Goal: Information Seeking & Learning: Learn about a topic

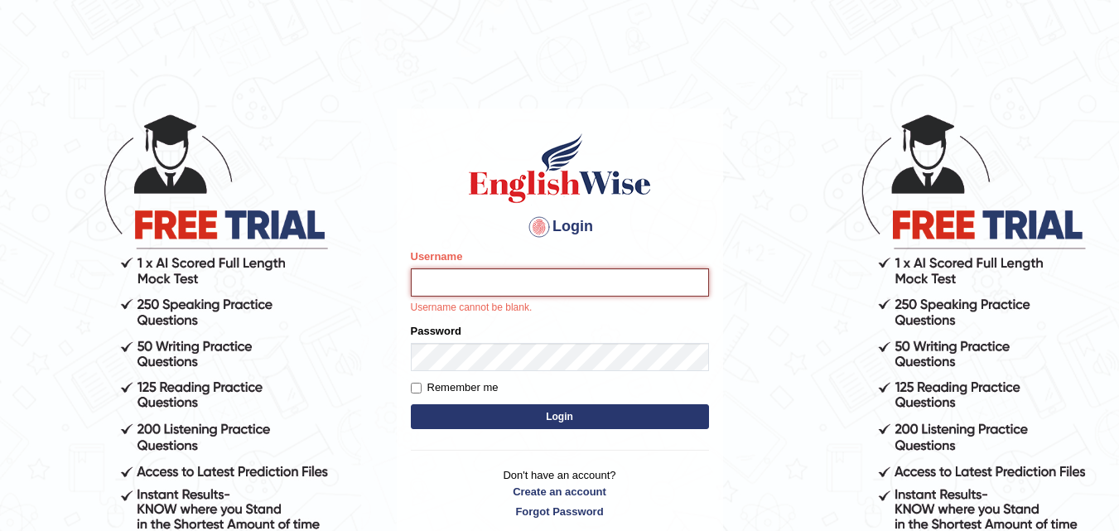
type input "sramoj"
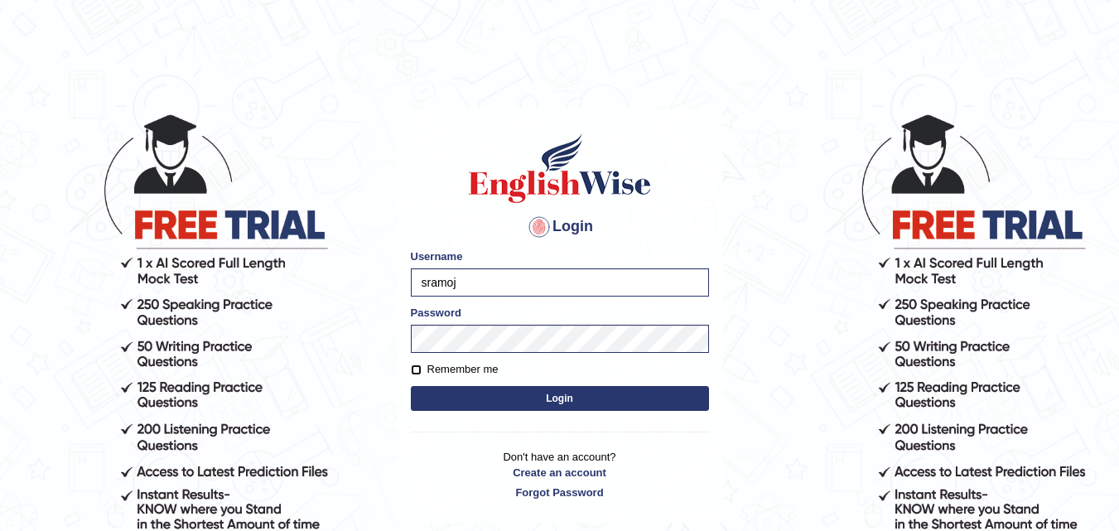
click at [417, 370] on input "Remember me" at bounding box center [416, 370] width 11 height 11
checkbox input "true"
click at [481, 397] on button "Login" at bounding box center [560, 398] width 298 height 25
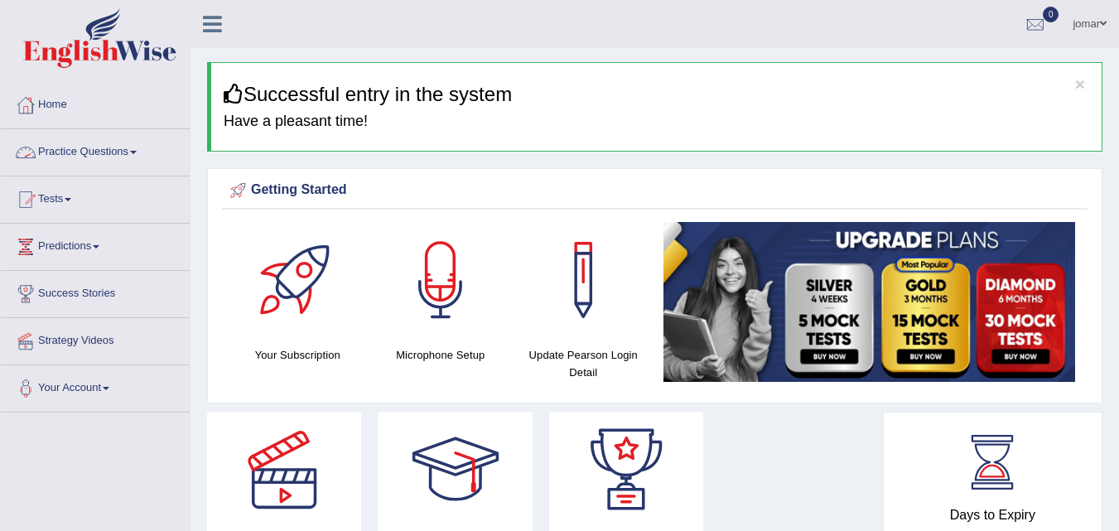
click at [117, 151] on link "Practice Questions" at bounding box center [95, 149] width 189 height 41
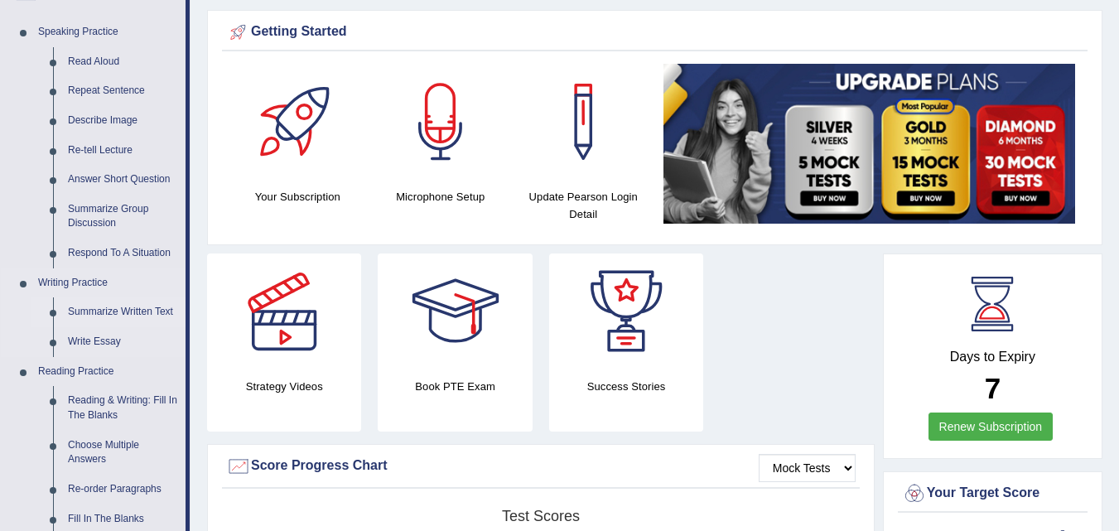
scroll to position [166, 0]
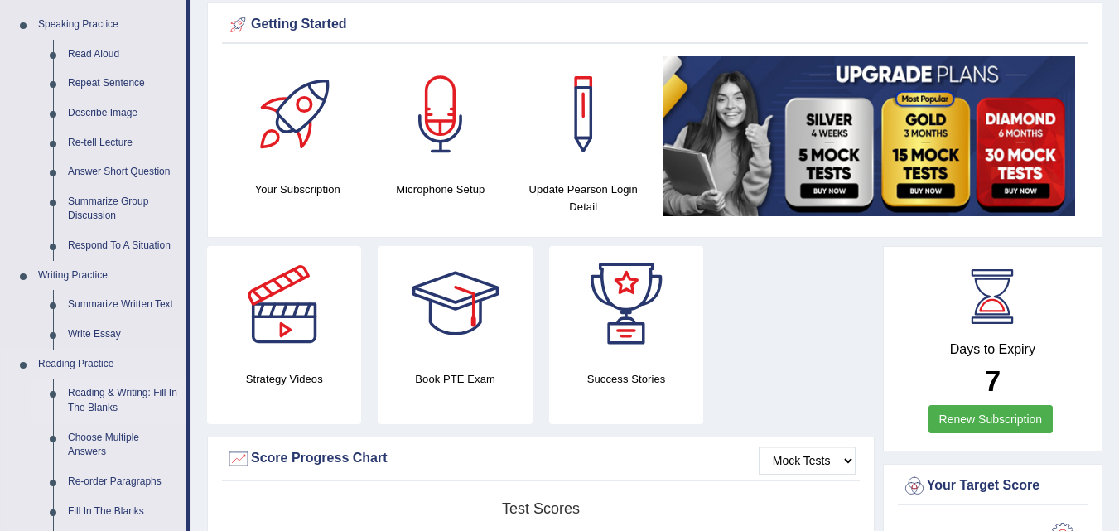
click at [98, 395] on link "Reading & Writing: Fill In The Blanks" at bounding box center [122, 401] width 125 height 44
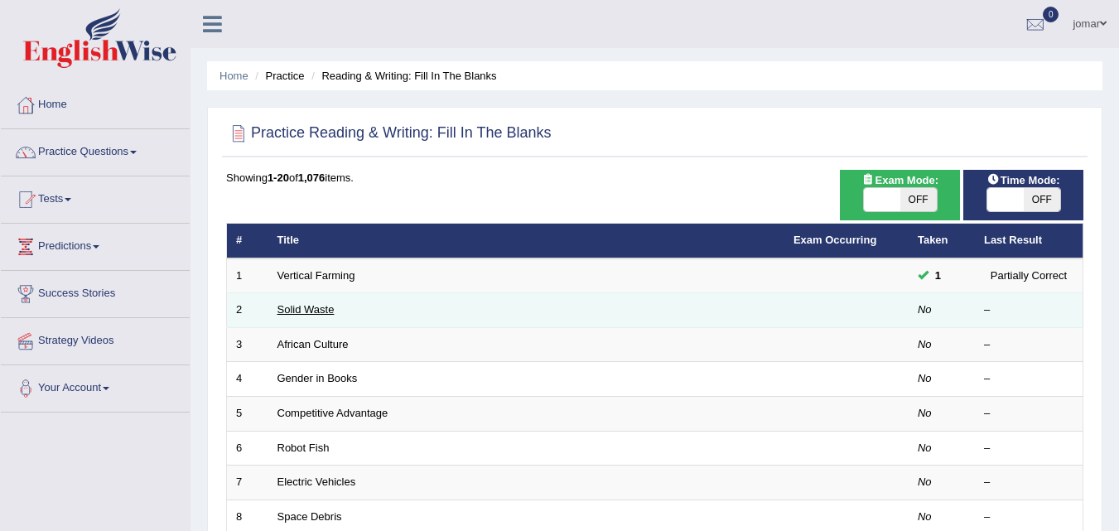
click at [319, 308] on link "Solid Waste" at bounding box center [306, 309] width 57 height 12
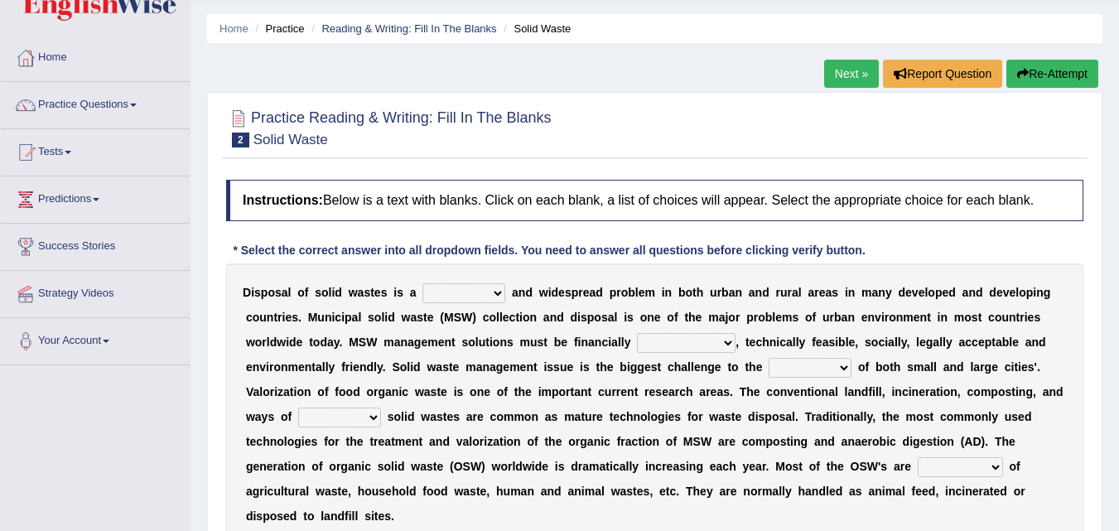
scroll to position [59, 0]
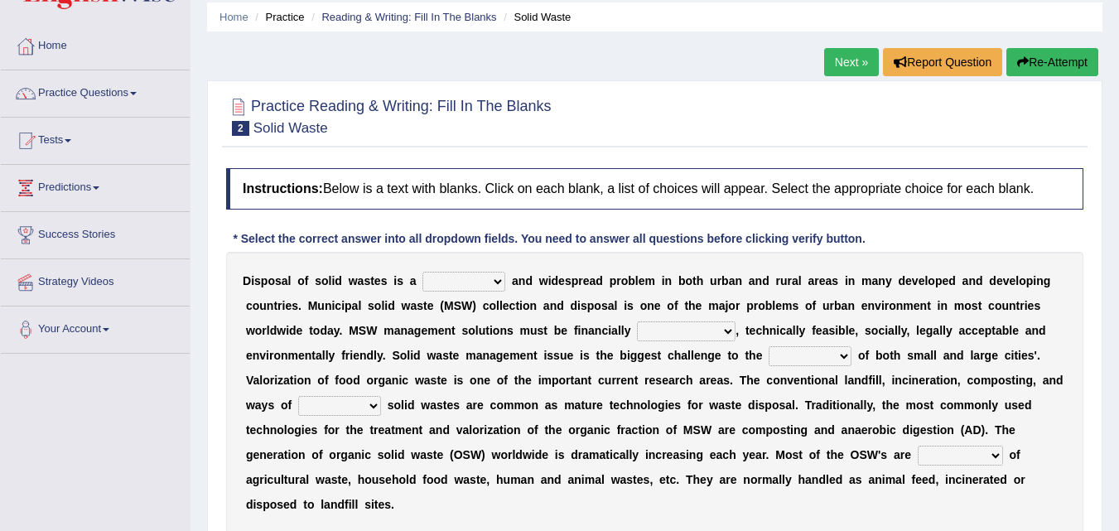
click at [452, 281] on select "slanting stinging stalling shafting" at bounding box center [464, 282] width 83 height 20
select select "shafting"
click at [423, 272] on select "slanting stinging stalling shafting" at bounding box center [464, 282] width 83 height 20
click at [658, 327] on select "unattainable sustainable objectionable treasonable" at bounding box center [686, 331] width 99 height 20
select select "sustainable"
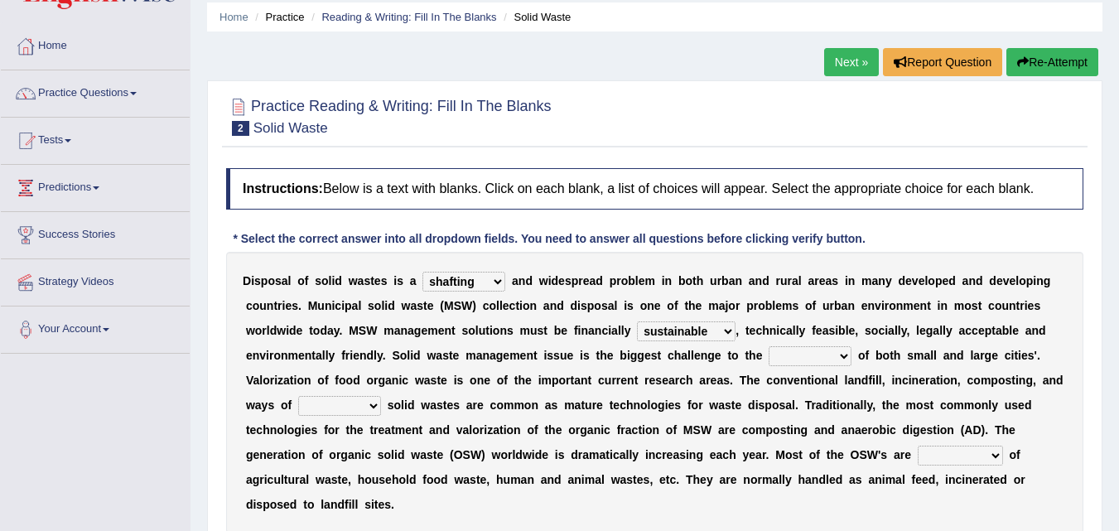
click at [637, 321] on select "unattainable sustainable objectionable treasonable" at bounding box center [686, 331] width 99 height 20
click at [786, 359] on select "plants culture authorities history" at bounding box center [810, 356] width 83 height 20
select select "authorities"
click at [769, 346] on select "plants culture authorities history" at bounding box center [810, 356] width 83 height 20
click at [322, 408] on select "reserving preserving deserving handling" at bounding box center [339, 406] width 83 height 20
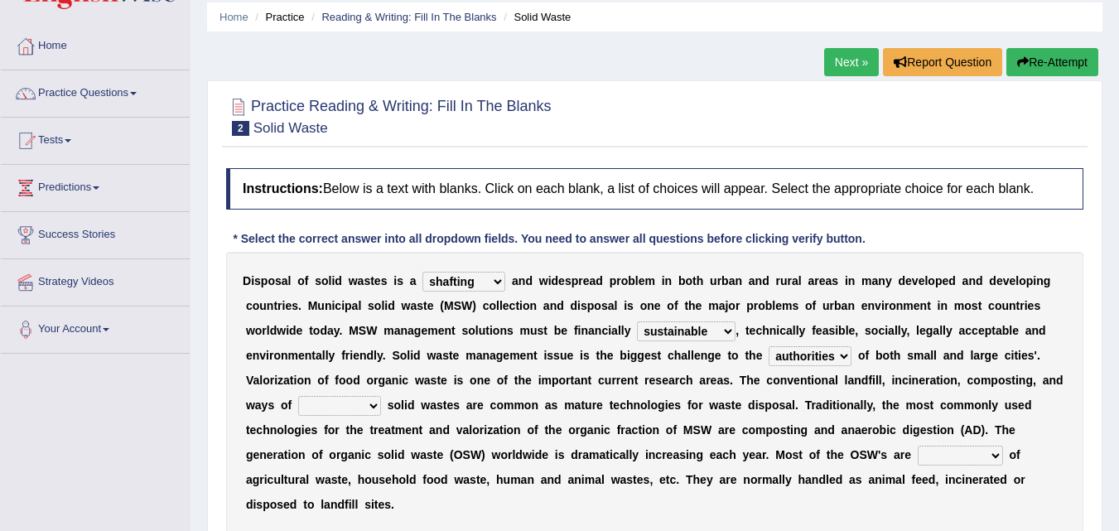
click at [824, 351] on select "plants culture authorities history" at bounding box center [810, 356] width 83 height 20
click at [351, 399] on select "reserving preserving deserving handling" at bounding box center [339, 406] width 83 height 20
select select "handling"
click at [298, 396] on select "reserving preserving deserving handling" at bounding box center [339, 406] width 83 height 20
click at [932, 457] on select "composed disposed composing disposing" at bounding box center [960, 456] width 85 height 20
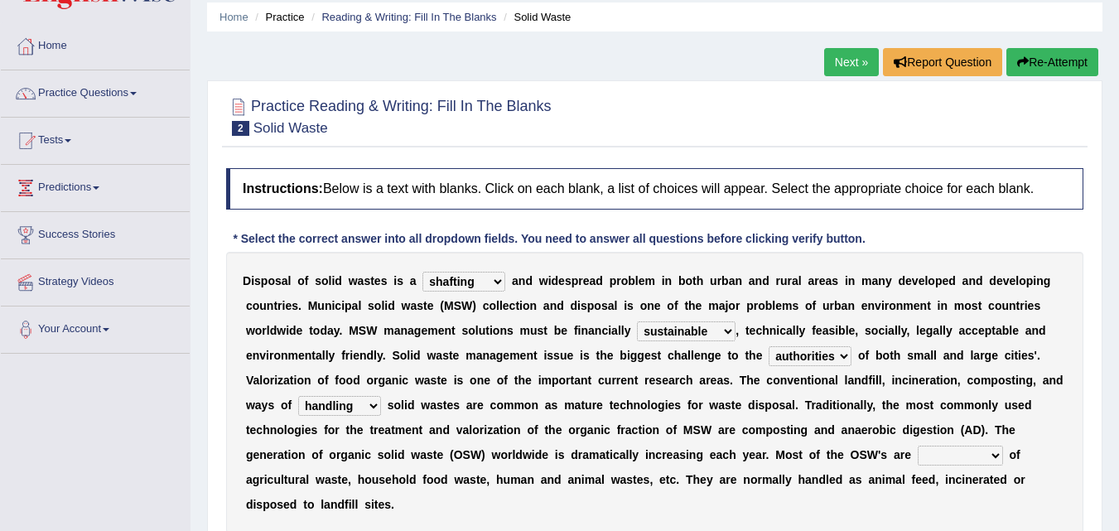
select select "disposed"
click at [918, 446] on select "composed disposed composing disposing" at bounding box center [960, 456] width 85 height 20
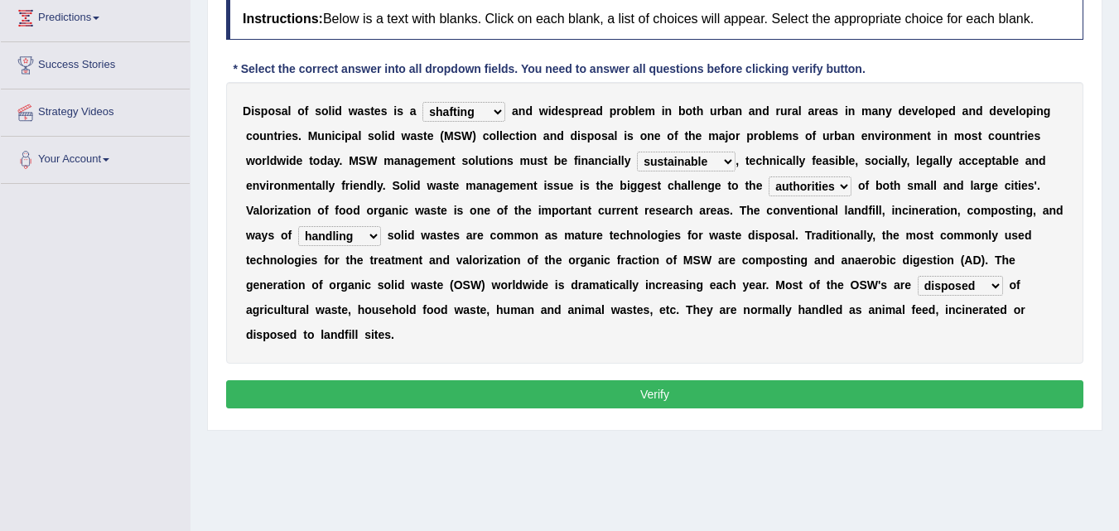
scroll to position [230, 0]
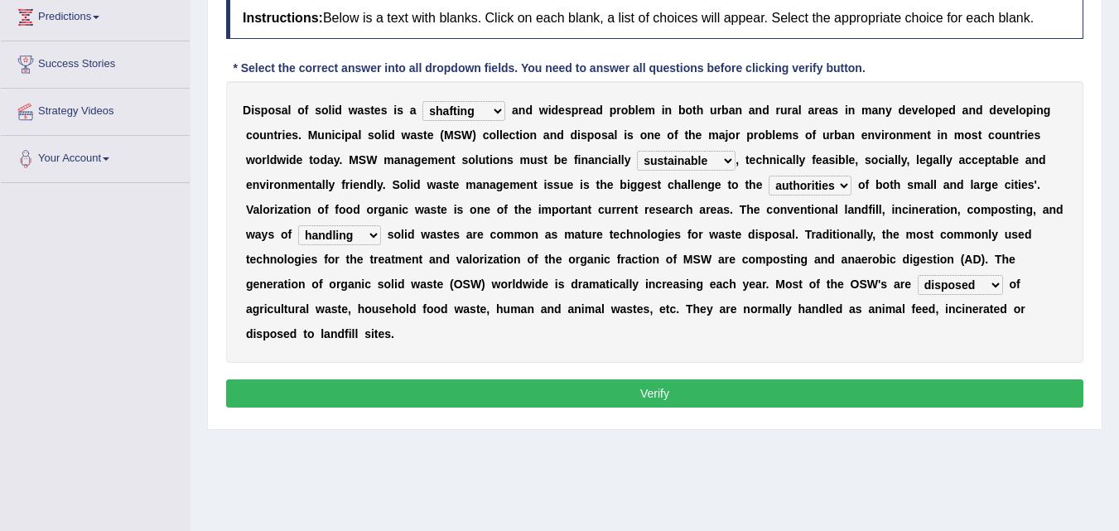
click at [643, 390] on button "Verify" at bounding box center [655, 394] width 858 height 28
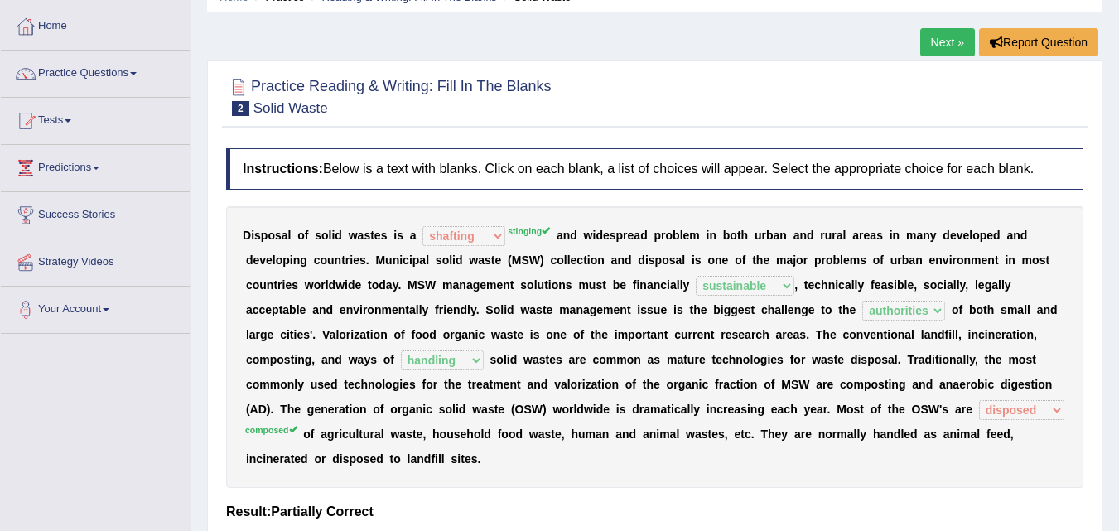
scroll to position [55, 0]
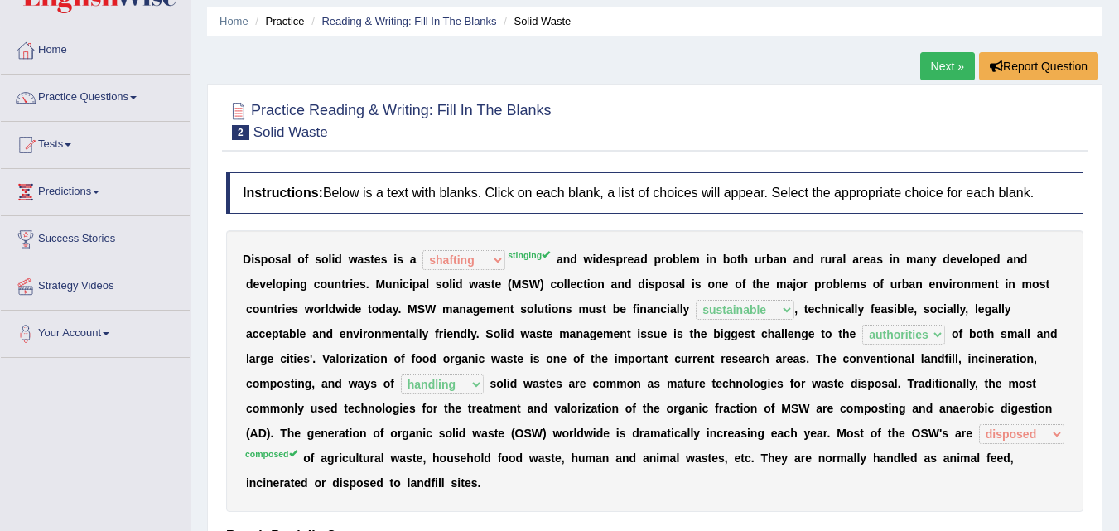
click at [935, 63] on link "Next »" at bounding box center [948, 66] width 55 height 28
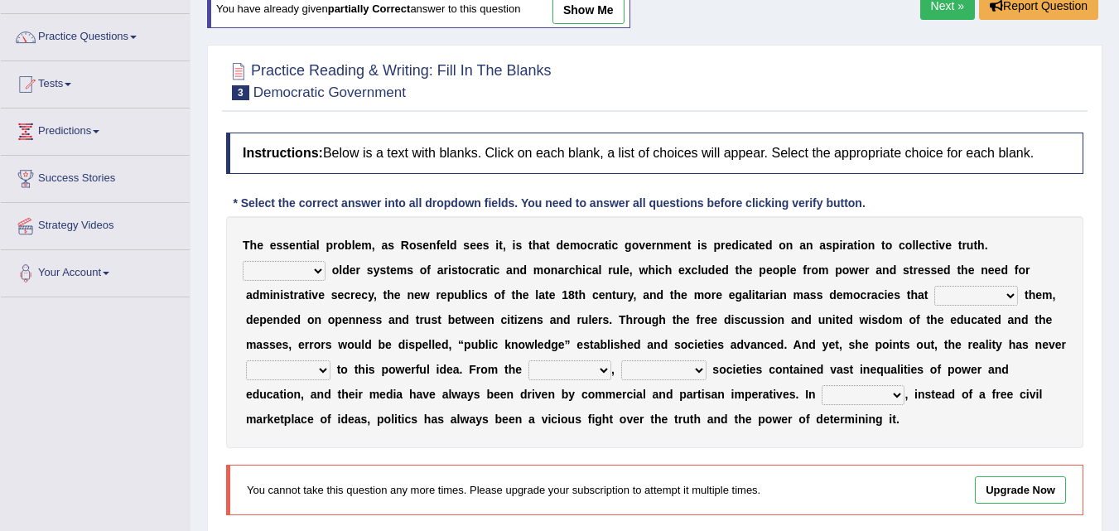
click at [1119, 237] on html "Toggle navigation Home Practice Questions Speaking Practice Read Aloud Repeat S…" at bounding box center [559, 150] width 1119 height 531
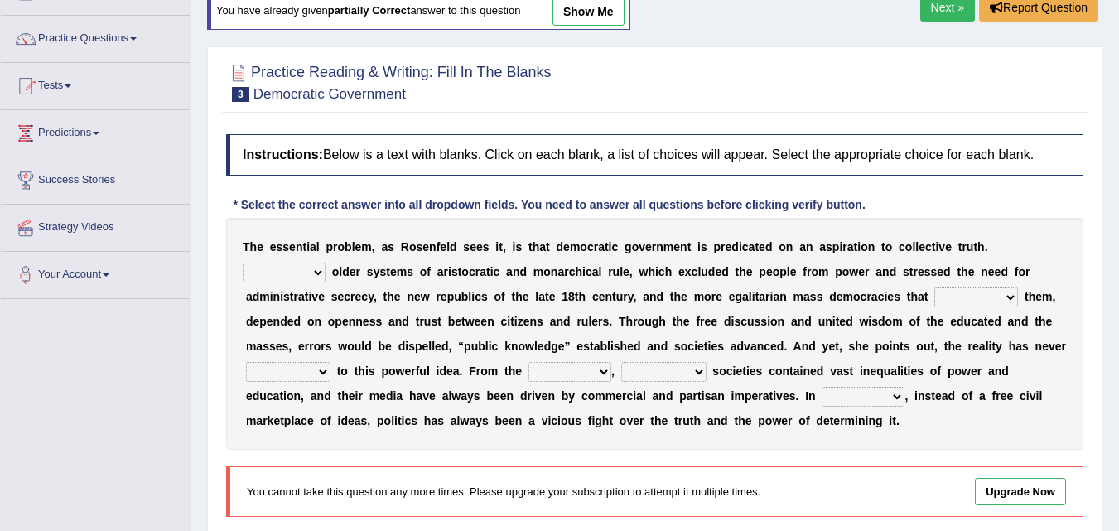
click at [296, 264] on select "Like Unlike Likely Safely" at bounding box center [284, 273] width 83 height 20
select select "Unlike"
click at [243, 263] on select "Like Unlike Likely Safely" at bounding box center [284, 273] width 83 height 20
click at [959, 301] on select "readed grated succeeded printed" at bounding box center [977, 298] width 84 height 20
select select "succeeded"
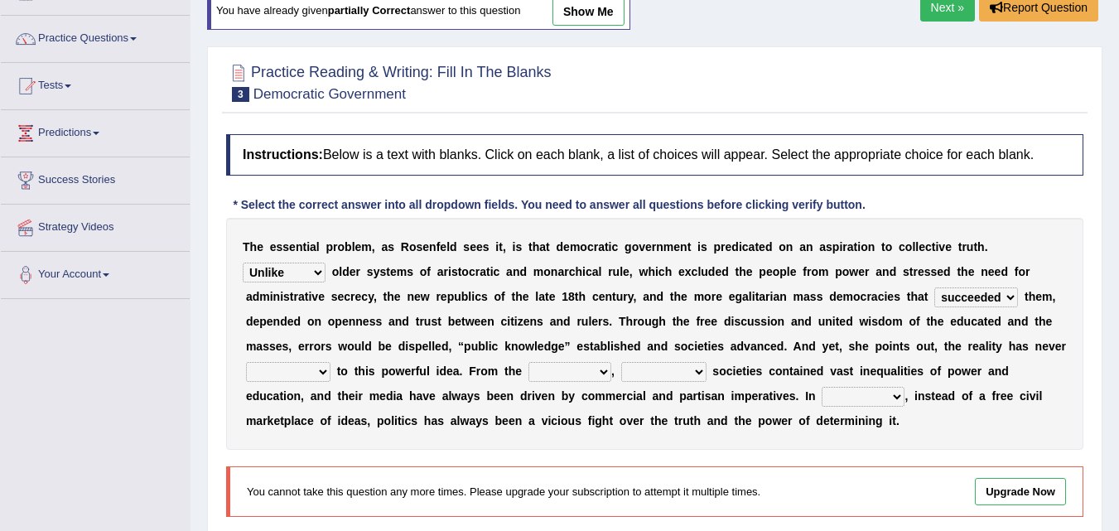
click at [935, 288] on select "readed grated succeeded printed" at bounding box center [977, 298] width 84 height 20
click at [292, 374] on select "saved up stood up brought up lived up" at bounding box center [288, 372] width 85 height 20
select select "brought up"
click at [246, 362] on select "saved up stood up brought up lived up" at bounding box center [288, 372] width 85 height 20
click at [578, 370] on select "outset ranged stood caught" at bounding box center [570, 372] width 83 height 20
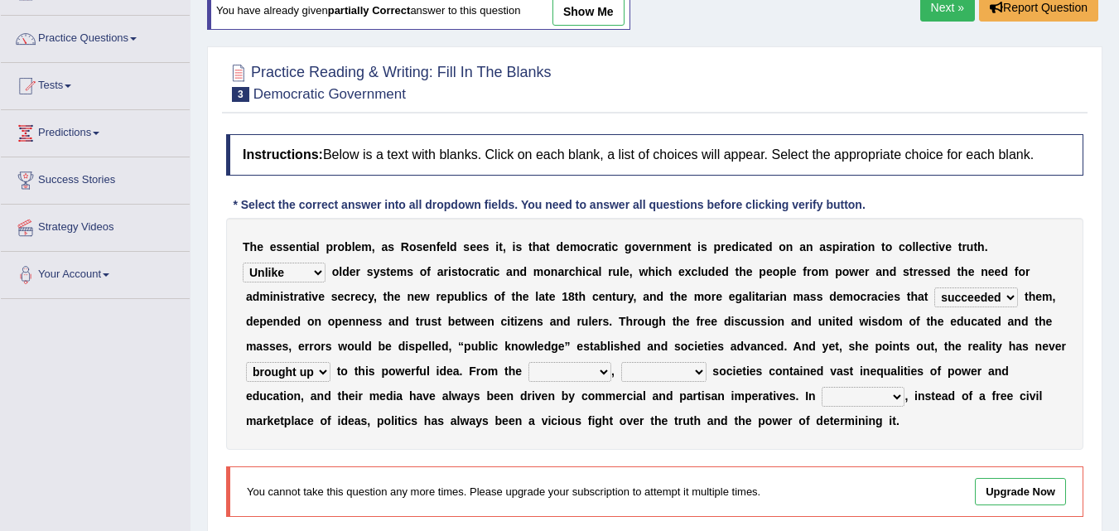
select select "ranged"
click at [529, 362] on select "outset ranged stood caught" at bounding box center [570, 372] width 83 height 20
click at [671, 375] on select "freedom democratic media stilled" at bounding box center [663, 372] width 85 height 20
select select "democratic"
click at [621, 362] on select "freedom democratic media stilled" at bounding box center [663, 372] width 85 height 20
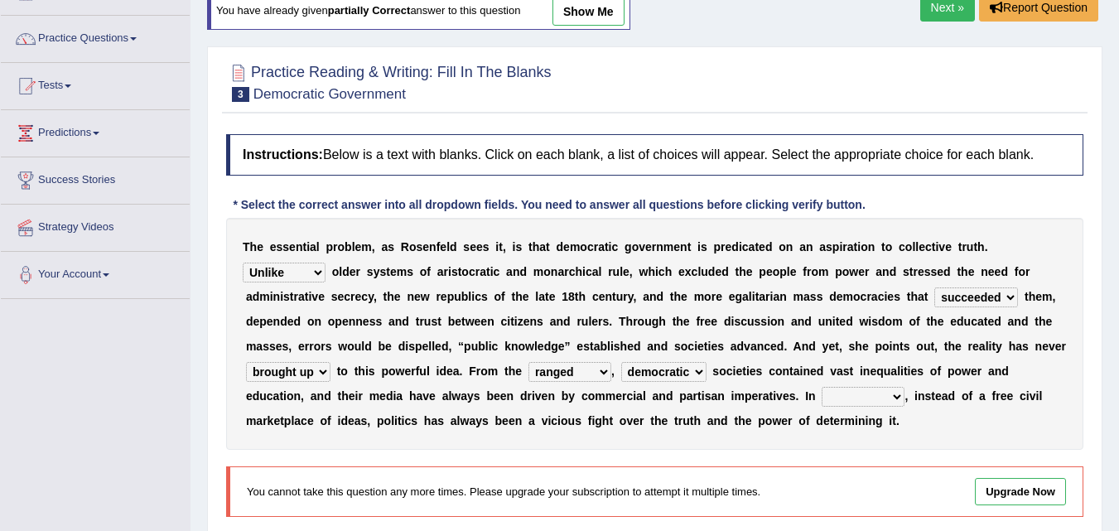
click at [979, 299] on select "readed grated succeeded printed" at bounding box center [977, 298] width 84 height 20
select select "readed"
click at [935, 288] on select "readed grated succeeded printed" at bounding box center [977, 298] width 84 height 20
click at [839, 398] on select "power practice ideas fought" at bounding box center [863, 397] width 83 height 20
click at [940, 436] on div "T h e e s s e n t i a l p r o b l e m , a s R o s e n f e l d s e e s i t , i s…" at bounding box center [655, 334] width 858 height 232
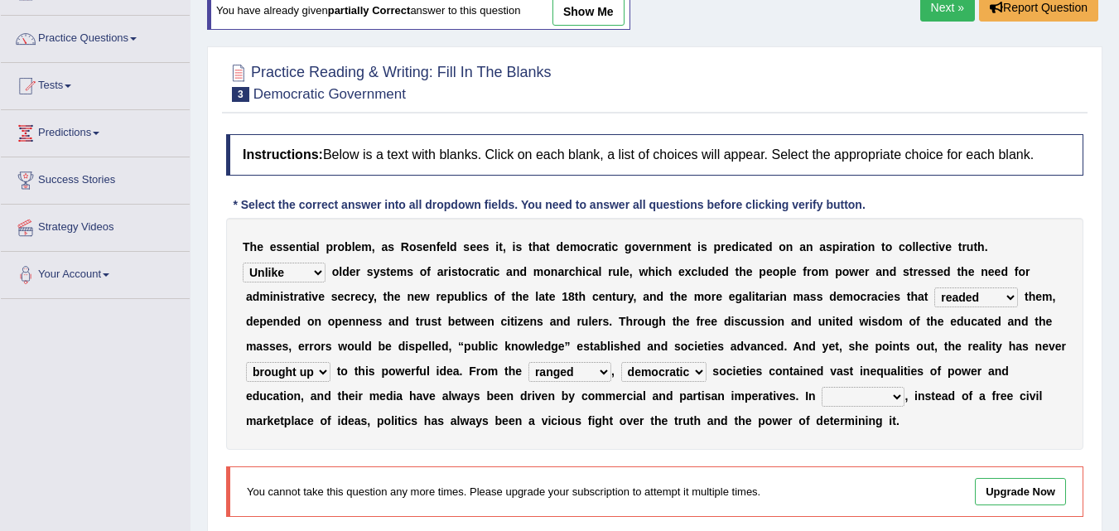
click at [852, 396] on select "power practice ideas fought" at bounding box center [863, 397] width 83 height 20
select select "power"
click at [822, 387] on select "power practice ideas fought" at bounding box center [863, 397] width 83 height 20
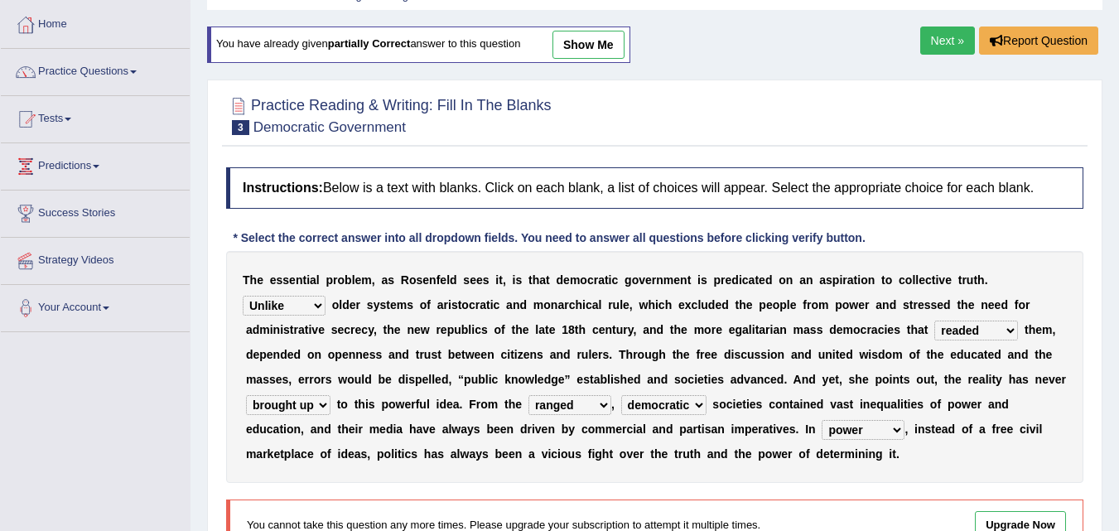
scroll to position [66, 0]
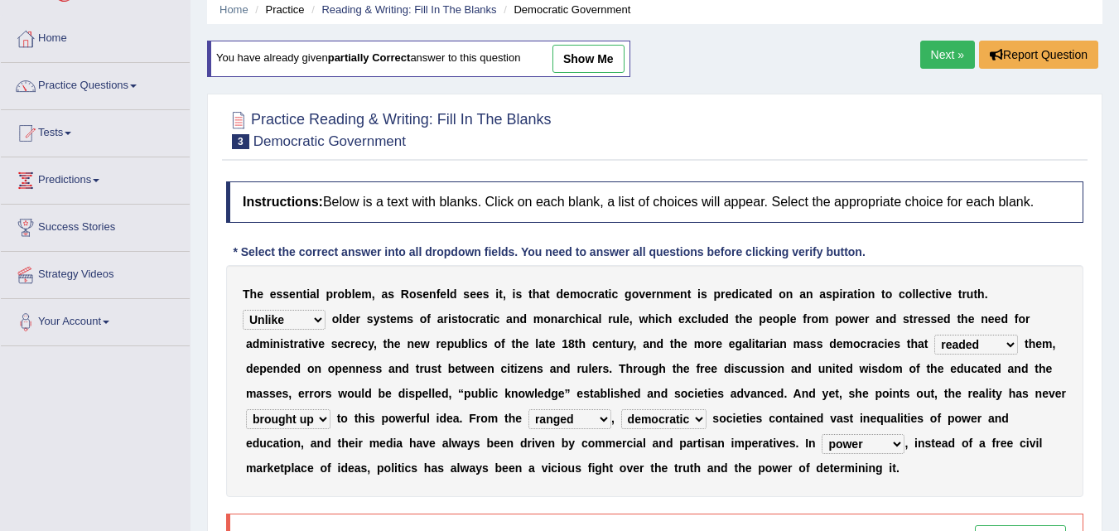
click at [576, 55] on link "show me" at bounding box center [589, 59] width 72 height 28
select select "Like"
select select "grated"
select select "stood up"
select select "stood"
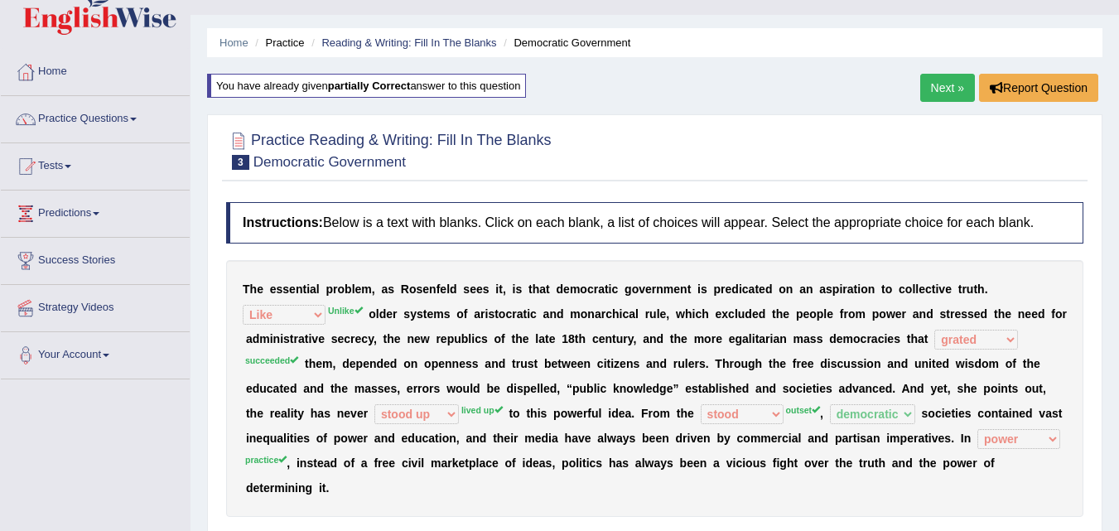
scroll to position [30, 0]
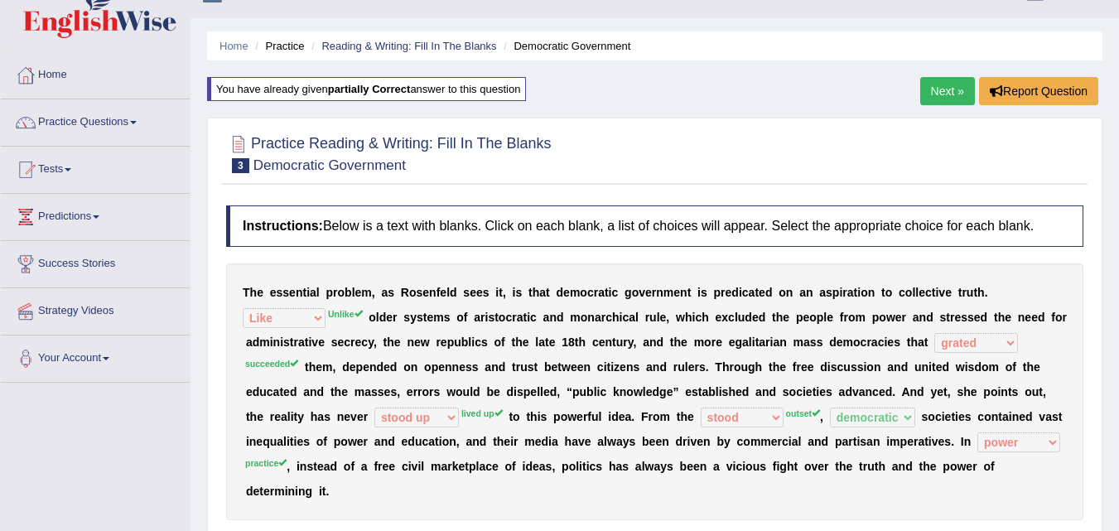
click at [944, 94] on link "Next »" at bounding box center [948, 91] width 55 height 28
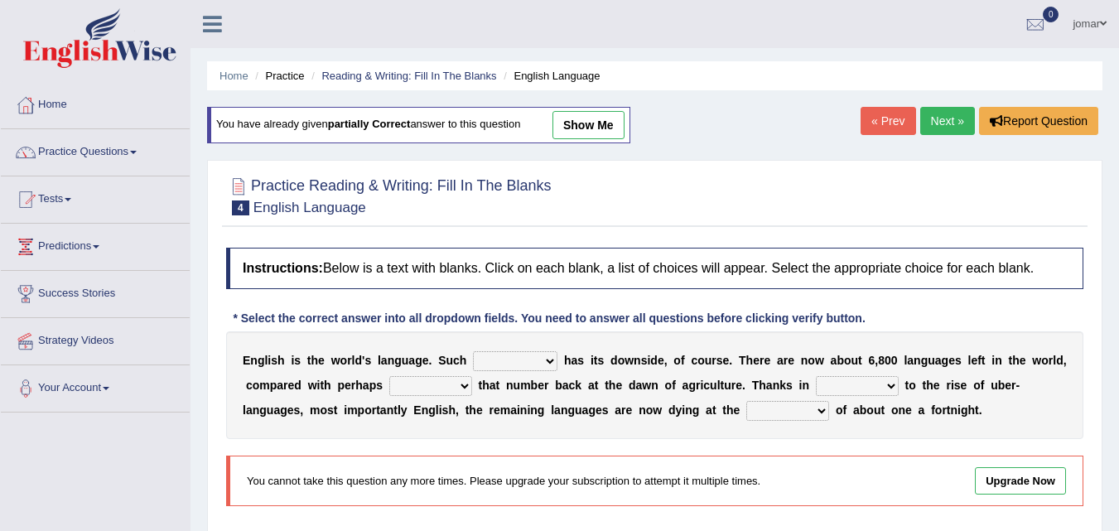
click at [537, 363] on select "power idea subject dominance" at bounding box center [515, 361] width 85 height 20
select select "idea"
click at [473, 351] on select "power idea subject dominance" at bounding box center [515, 361] width 85 height 20
click at [443, 381] on select "rise twice firstly never" at bounding box center [430, 386] width 83 height 20
select select "twice"
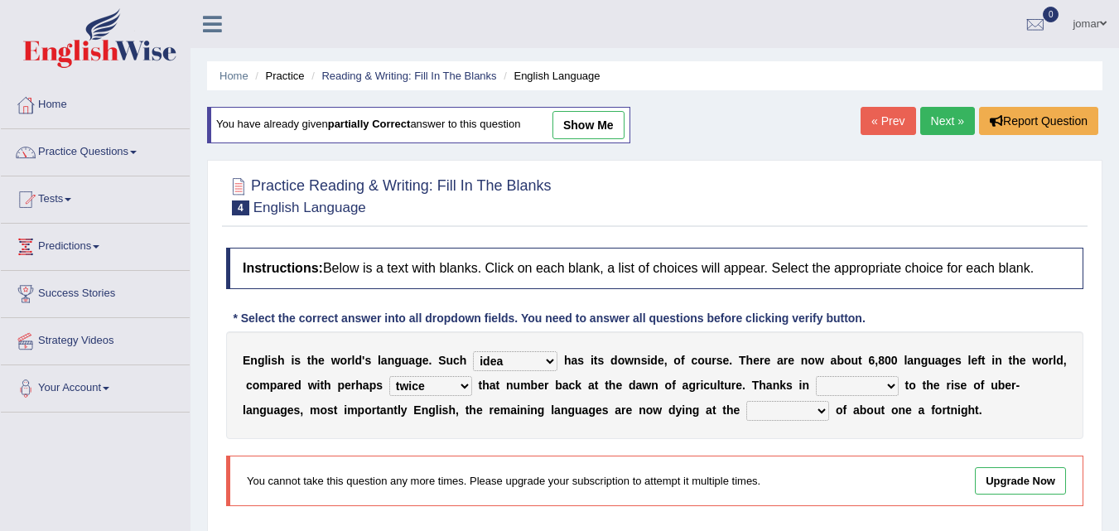
click at [389, 376] on select "rise twice firstly never" at bounding box center [430, 386] width 83 height 20
click at [826, 385] on select "rare start part bother" at bounding box center [857, 386] width 83 height 20
select select "rare"
click at [816, 376] on select "rare start part bother" at bounding box center [857, 386] width 83 height 20
click at [768, 414] on select "state rate wait great" at bounding box center [788, 411] width 83 height 20
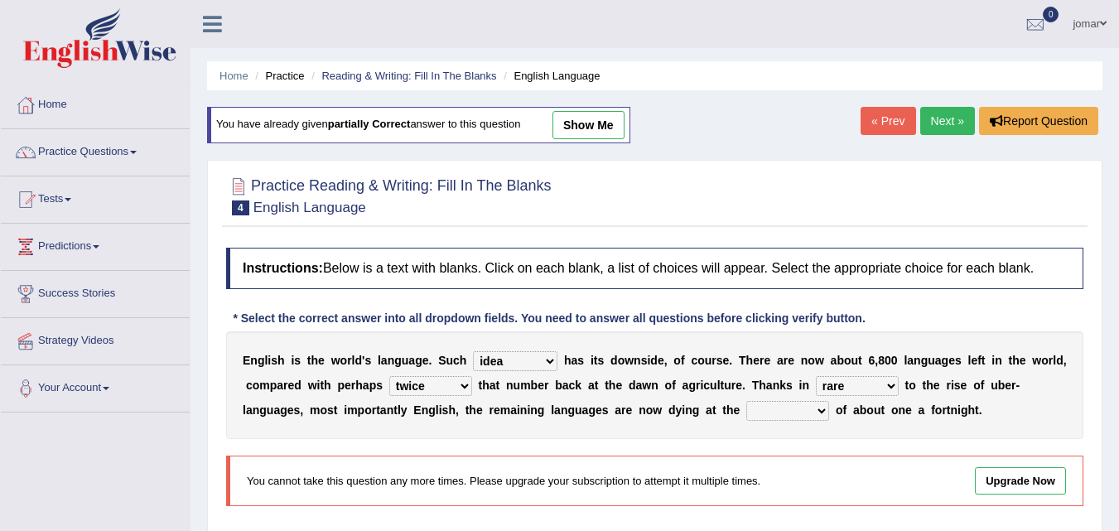
select select "state"
click at [747, 401] on select "state rate wait great" at bounding box center [788, 411] width 83 height 20
click at [573, 125] on link "show me" at bounding box center [589, 125] width 72 height 28
select select "subject"
select select "part"
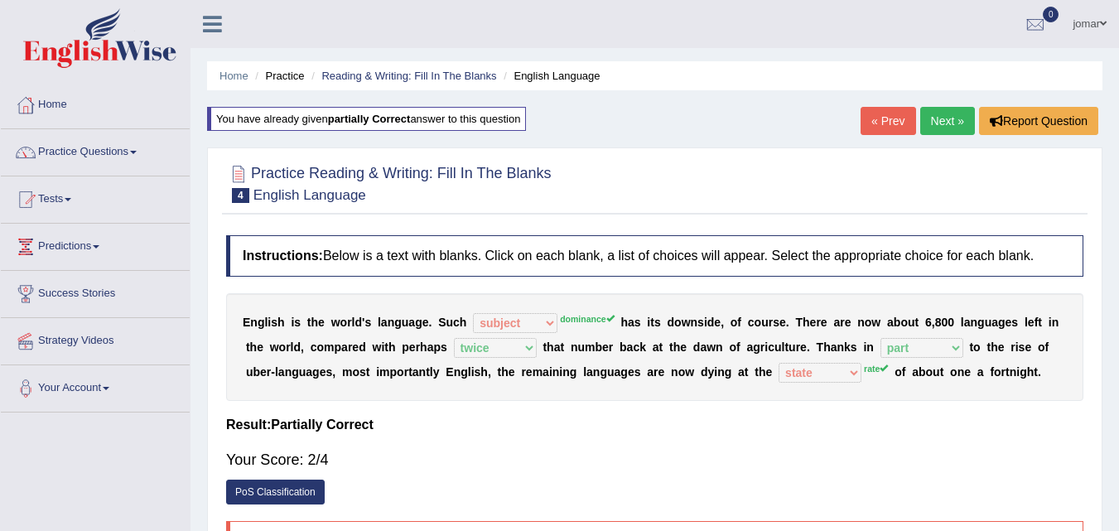
click at [946, 125] on link "Next »" at bounding box center [948, 121] width 55 height 28
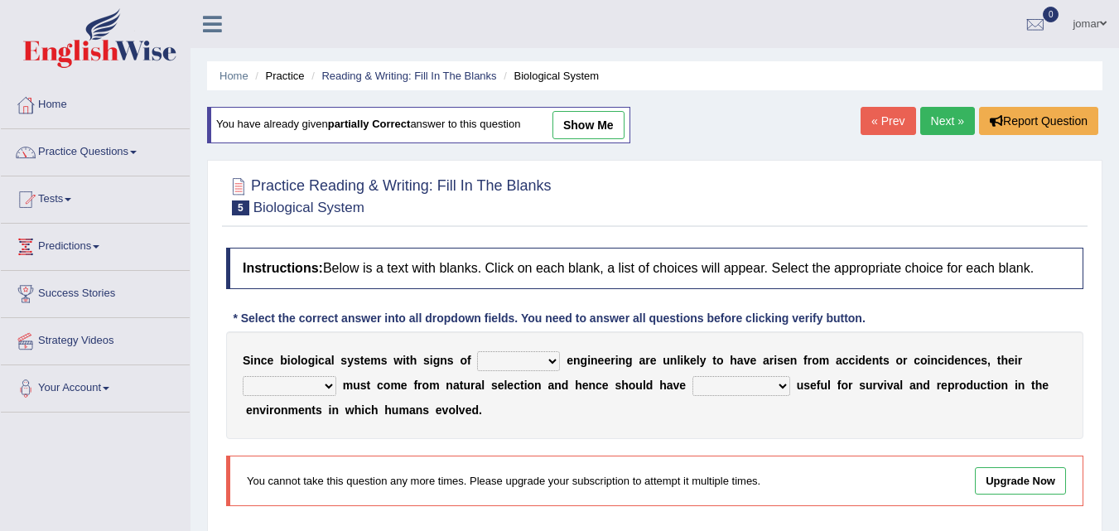
click at [489, 364] on select "system national extra complex" at bounding box center [518, 361] width 83 height 20
select select "national"
click at [477, 351] on select "system national extra complex" at bounding box center [518, 361] width 83 height 20
click at [284, 381] on select "presence organisation registration structures" at bounding box center [290, 386] width 94 height 20
select select "structures"
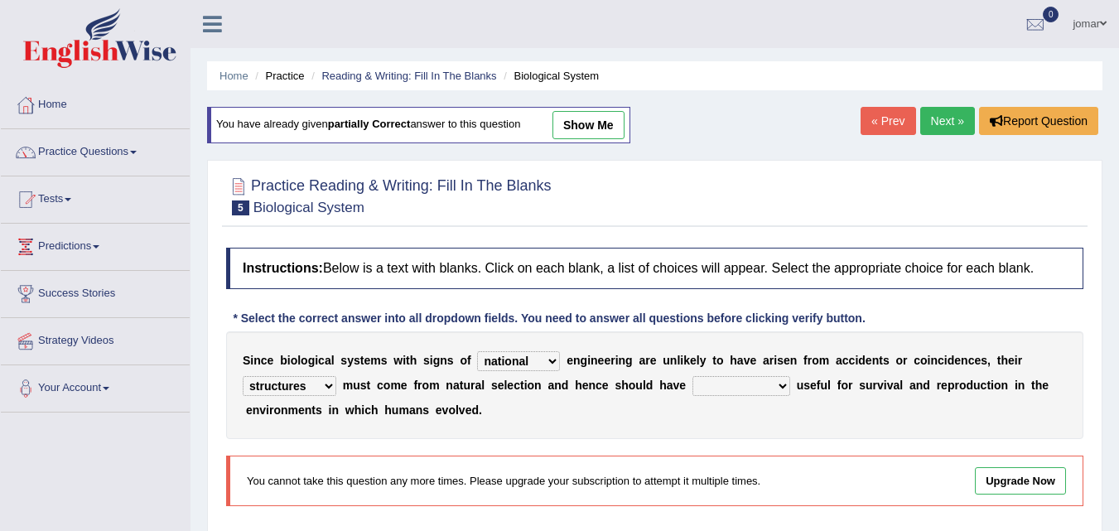
click at [243, 376] on select "presence organisation registration structures" at bounding box center [290, 386] width 94 height 20
click at [725, 381] on select "functions cultures samples introductions" at bounding box center [742, 386] width 98 height 20
select select "functions"
click at [693, 376] on select "functions cultures samples introductions" at bounding box center [742, 386] width 98 height 20
click at [594, 131] on link "show me" at bounding box center [589, 125] width 72 height 28
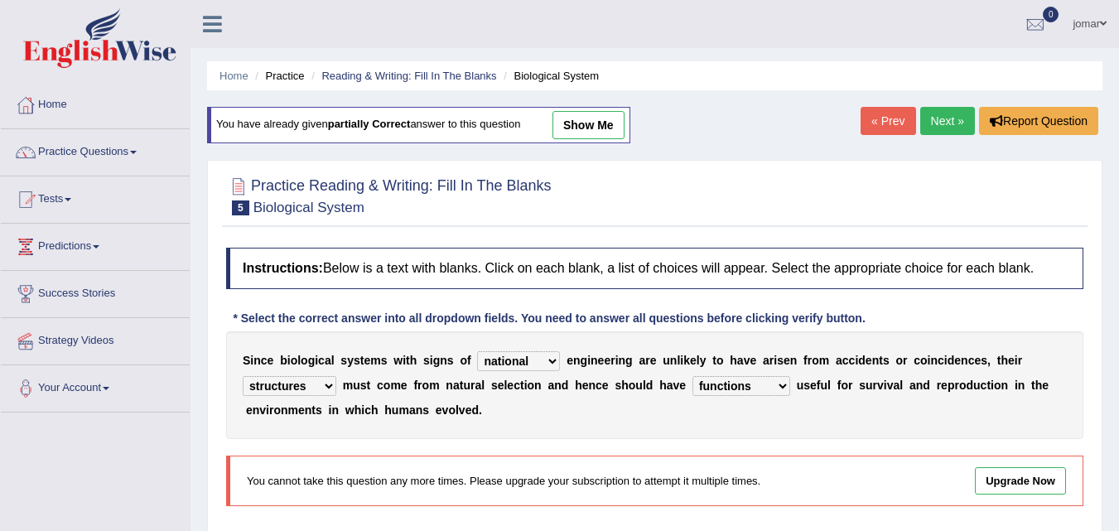
select select "organisation"
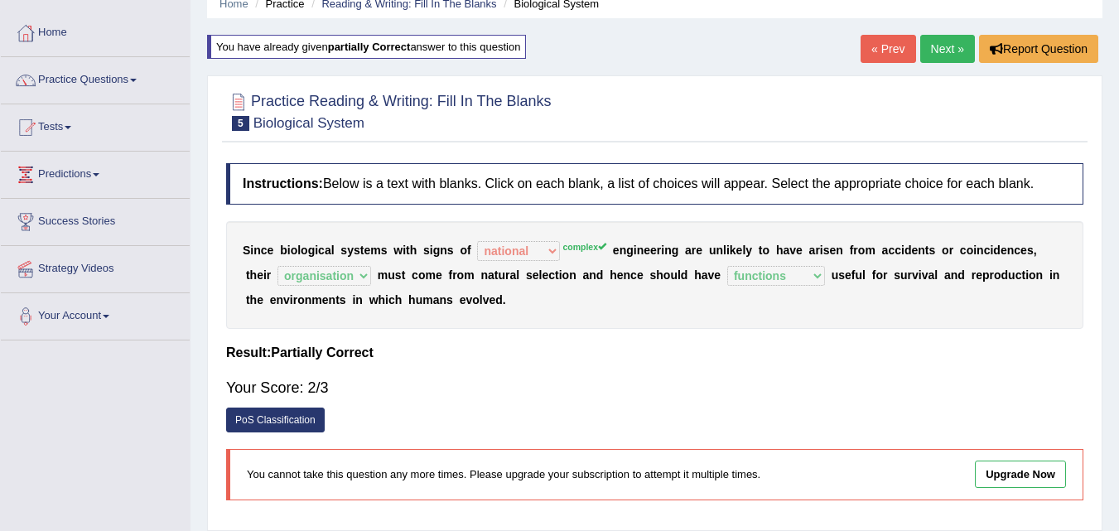
scroll to position [67, 0]
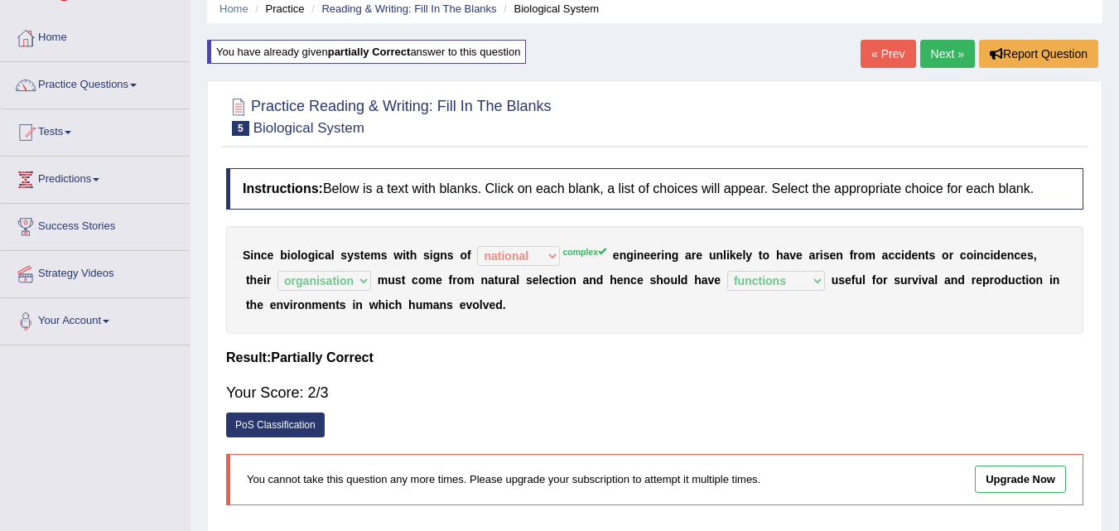
click at [927, 44] on link "Next »" at bounding box center [948, 54] width 55 height 28
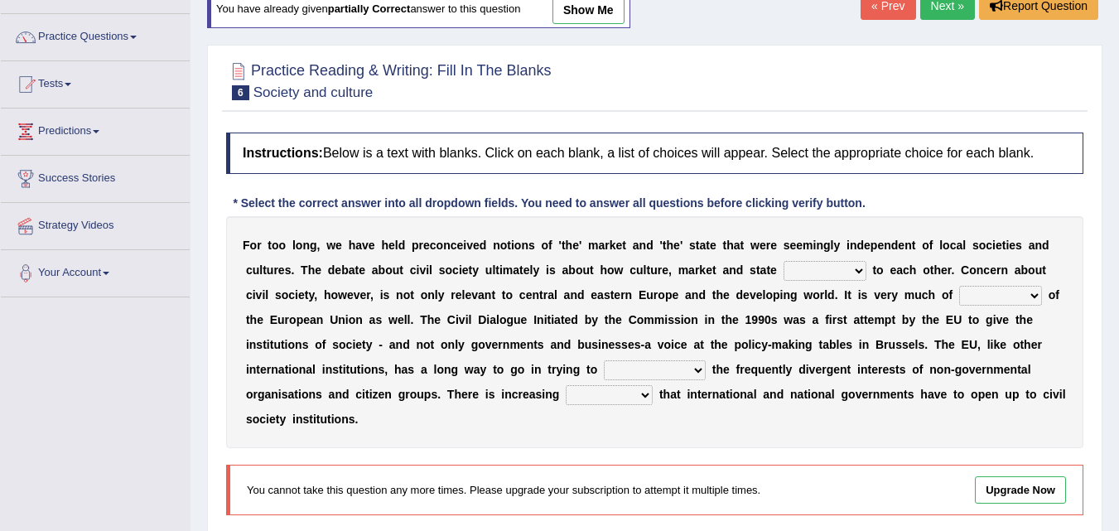
scroll to position [127, 0]
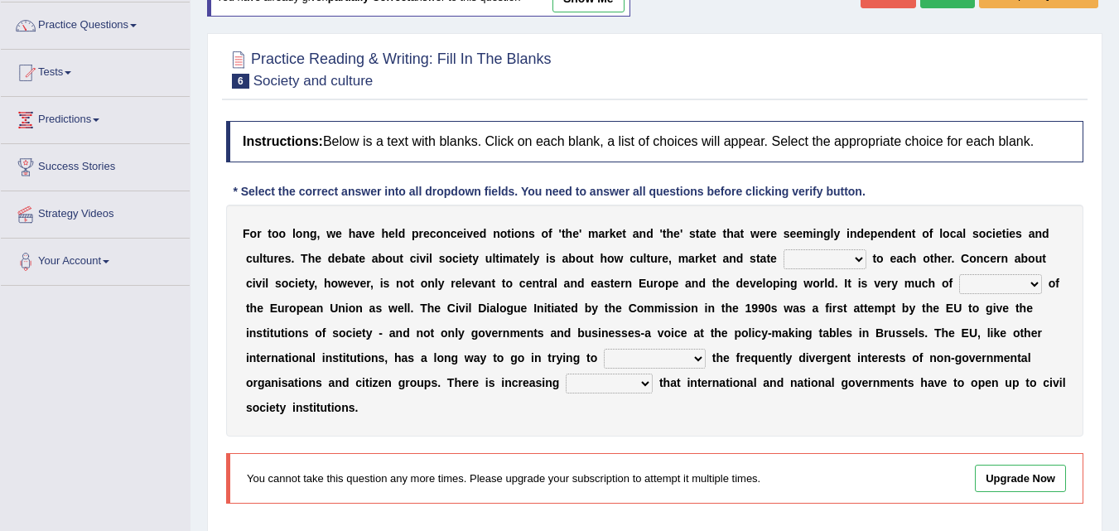
click at [814, 261] on select "stay relate bring telling" at bounding box center [825, 259] width 83 height 20
select select "relate"
click at [784, 249] on select "stay relate bring telling" at bounding box center [825, 259] width 83 height 20
click at [969, 283] on select "interest brought shown suspect" at bounding box center [1001, 284] width 83 height 20
select select "interest"
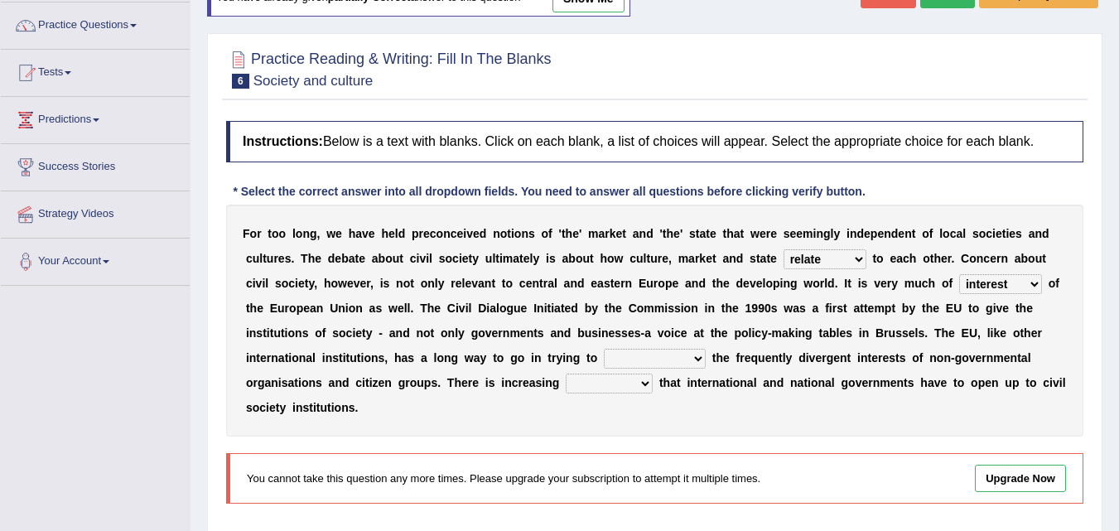
click at [960, 274] on select "interest brought shown suspect" at bounding box center [1001, 284] width 83 height 20
click at [621, 354] on select "indulge express supreme accommodate" at bounding box center [655, 359] width 102 height 20
select select "accommodate"
click at [604, 349] on select "indulge express supreme accommodate" at bounding box center [655, 359] width 102 height 20
click at [1002, 280] on select "interest brought shown suspect" at bounding box center [1001, 284] width 83 height 20
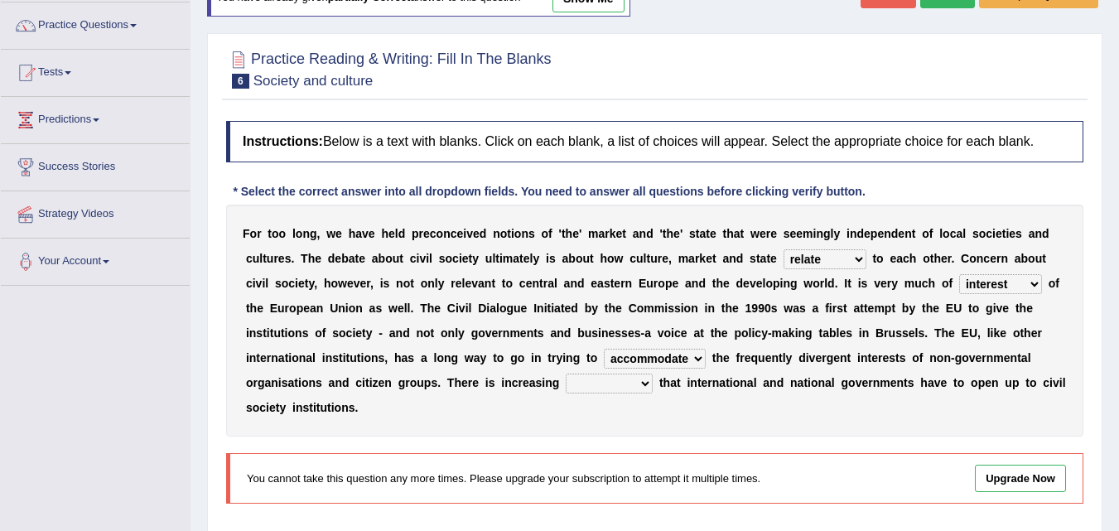
click at [1002, 280] on select "interest brought shown suspect" at bounding box center [1001, 284] width 83 height 20
click at [670, 360] on select "indulge express supreme accommodate" at bounding box center [655, 359] width 102 height 20
click at [569, 434] on div "F o r t o o l o n g , w e h a v e h e l d p r e c o n c e i v e d n o t i o n s…" at bounding box center [655, 321] width 858 height 232
click at [585, 380] on select "tolerance expression recognition sample" at bounding box center [609, 384] width 87 height 20
select select "recognition"
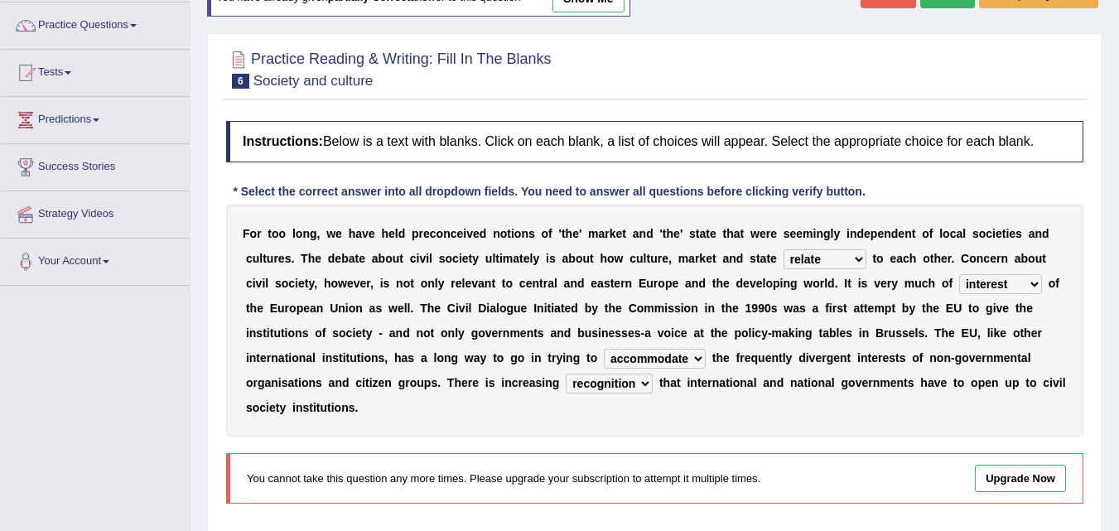
click at [566, 374] on select "tolerance expression recognition sample" at bounding box center [609, 384] width 87 height 20
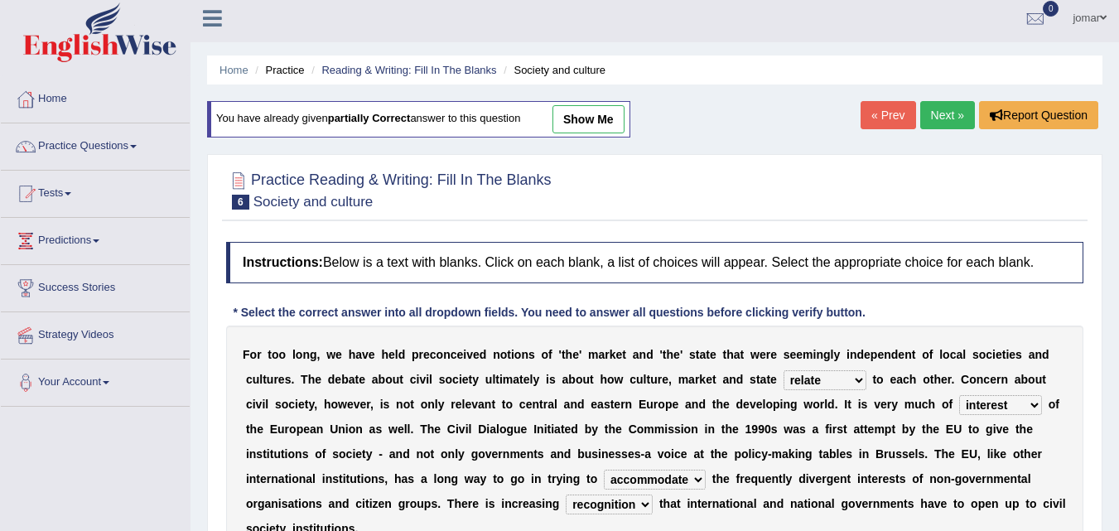
scroll to position [0, 0]
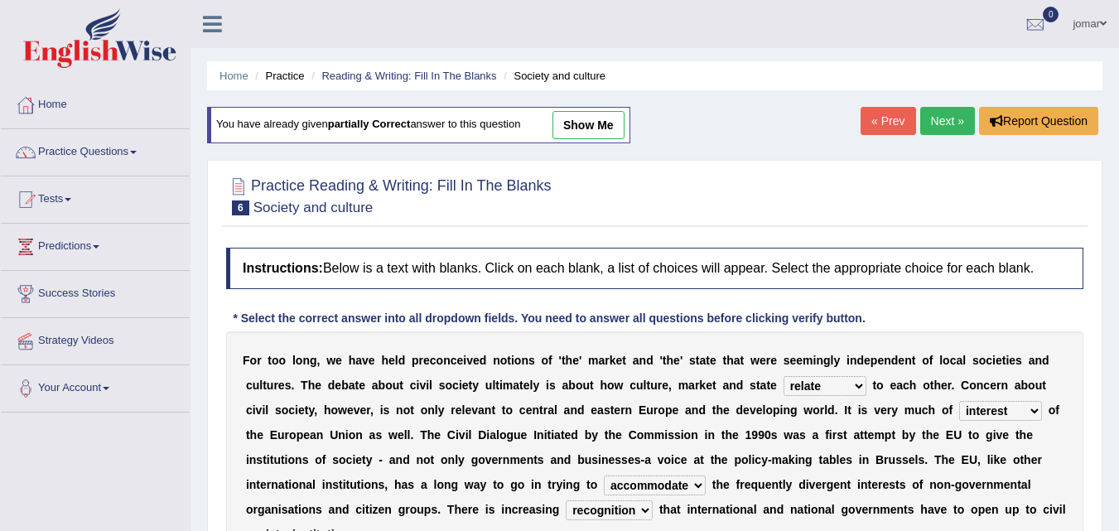
click at [597, 124] on link "show me" at bounding box center [589, 125] width 72 height 28
select select "suspect"
select select "express"
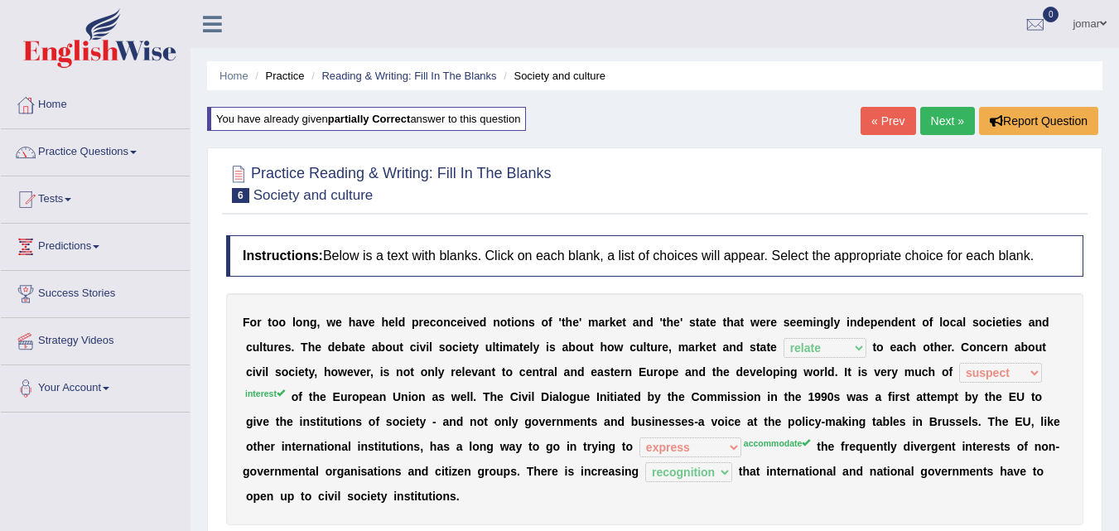
click at [955, 116] on link "Next »" at bounding box center [948, 121] width 55 height 28
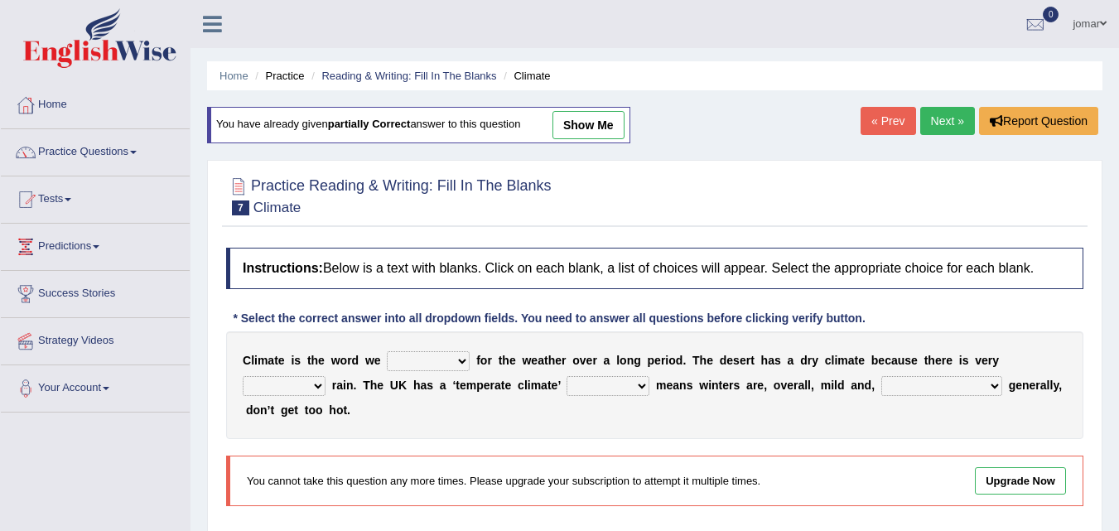
click at [410, 360] on select "give take use throw" at bounding box center [428, 361] width 83 height 20
select select "use"
click at [387, 351] on select "give take use throw" at bounding box center [428, 361] width 83 height 20
click at [283, 389] on select "much little least less" at bounding box center [284, 386] width 83 height 20
select select "least"
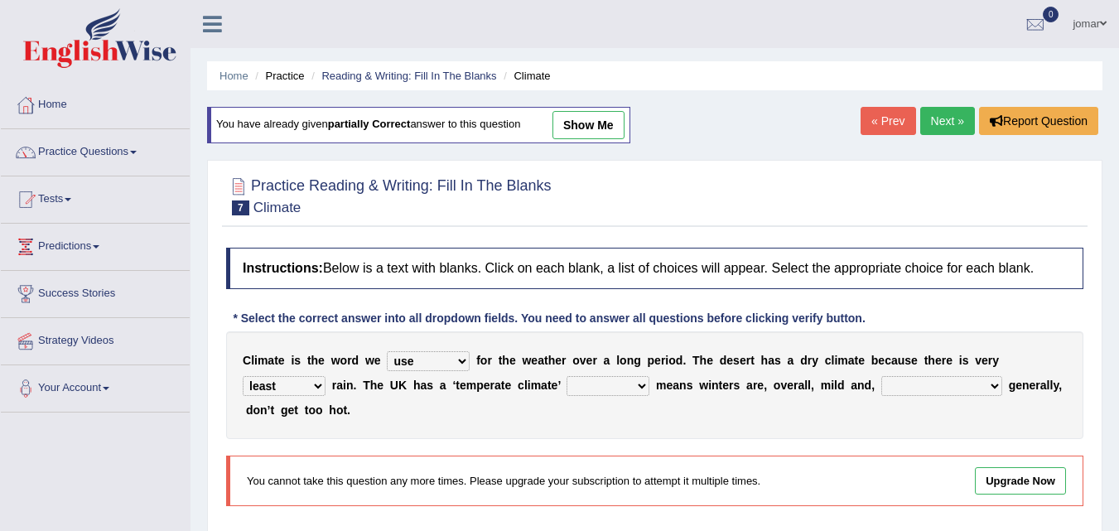
click at [243, 376] on select "much little least less" at bounding box center [284, 386] width 83 height 20
click at [585, 382] on select "when where which where" at bounding box center [608, 386] width 83 height 20
select select "which"
click at [567, 376] on select "when where which where" at bounding box center [608, 386] width 83 height 20
click at [897, 382] on select "weather winters summers warmer" at bounding box center [942, 386] width 121 height 20
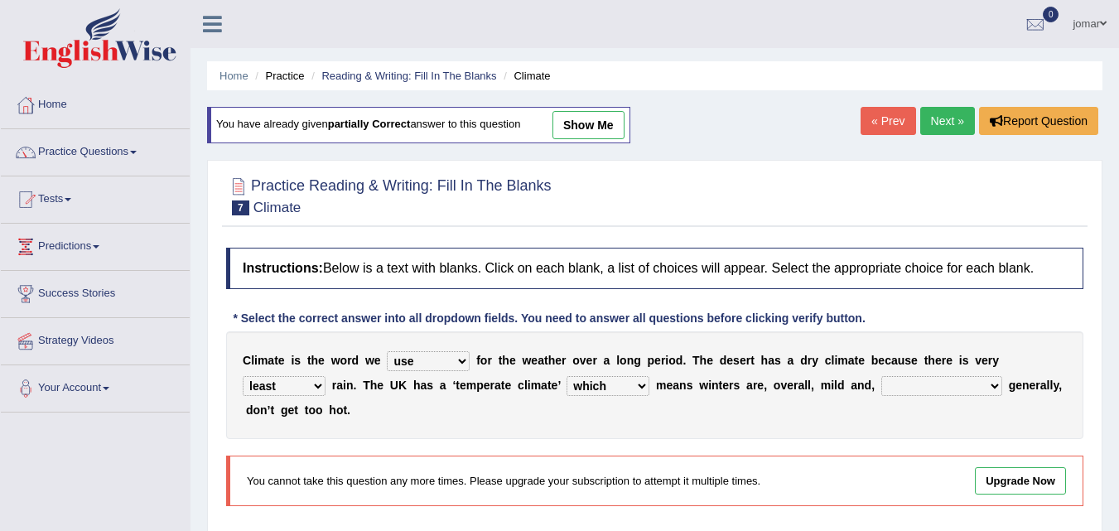
select select "summers"
click at [882, 376] on select "weather winters summers warmer" at bounding box center [942, 386] width 121 height 20
click at [601, 122] on link "show me" at bounding box center [589, 125] width 72 height 28
select select "less"
select select "where"
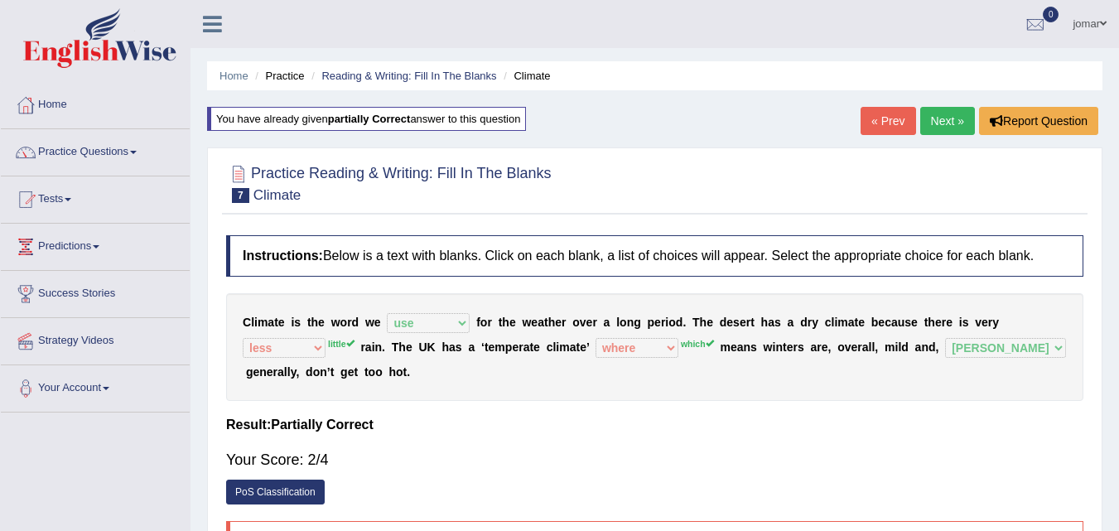
click at [939, 117] on link "Next »" at bounding box center [948, 121] width 55 height 28
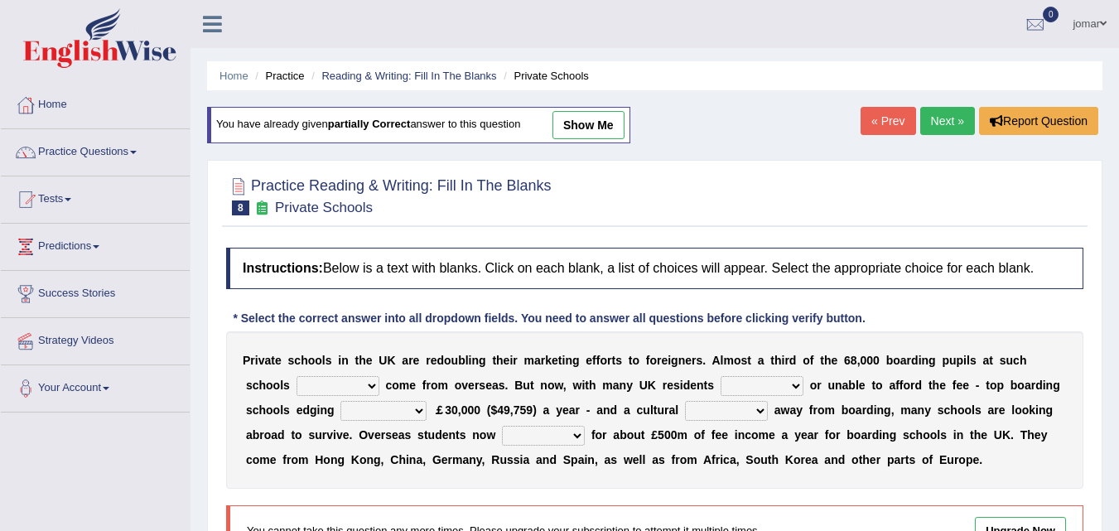
click at [329, 380] on select "all set already great news" at bounding box center [338, 386] width 83 height 20
select select "already"
click at [297, 376] on select "all set already great news" at bounding box center [338, 386] width 83 height 20
click at [750, 382] on select "answering unwilling realising storing" at bounding box center [762, 386] width 83 height 20
select select "unwilling"
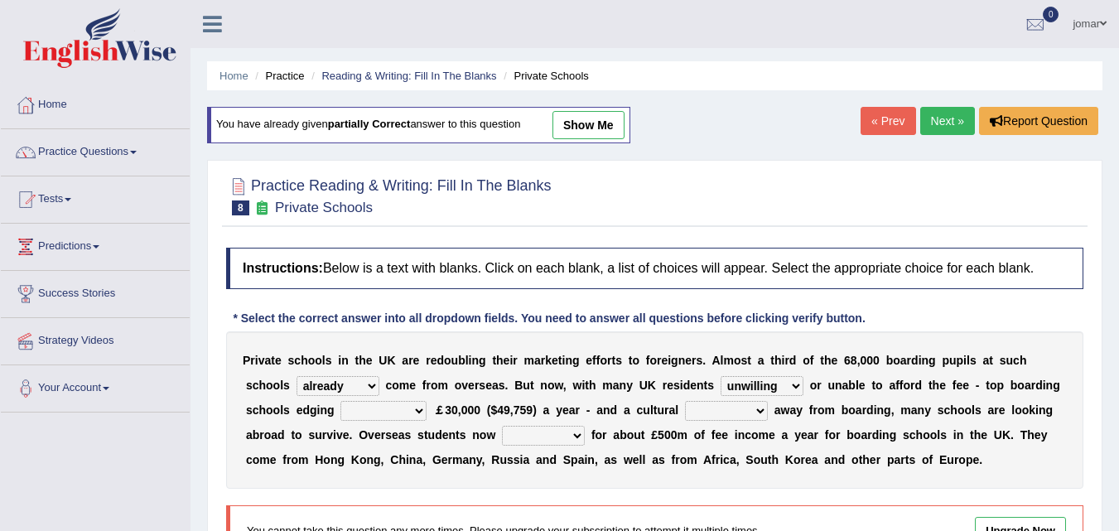
click at [721, 376] on select "answering unwilling realising storing" at bounding box center [762, 386] width 83 height 20
click at [371, 406] on select "rewards towards notification amounting" at bounding box center [384, 411] width 86 height 20
select select "amounting"
click at [341, 401] on select "rewards towards notification amounting" at bounding box center [384, 411] width 86 height 20
click at [706, 402] on select "go rattle shatter shift" at bounding box center [726, 411] width 83 height 20
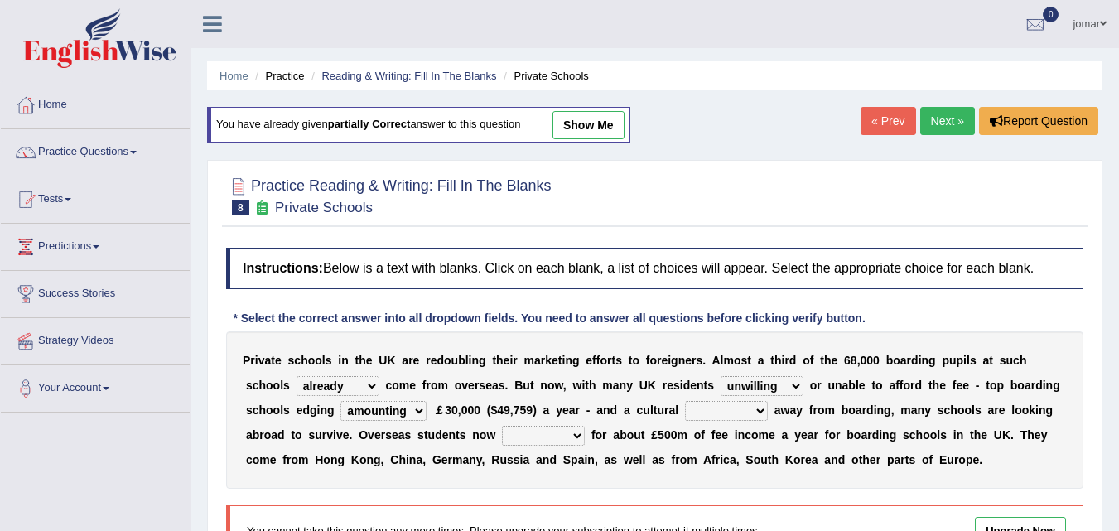
select select "shift"
click at [685, 401] on select "go rattle shatter shift" at bounding box center [726, 411] width 83 height 20
click at [525, 434] on select "hold think account say" at bounding box center [543, 436] width 83 height 20
select select "think"
click at [502, 426] on select "hold think account say" at bounding box center [543, 436] width 83 height 20
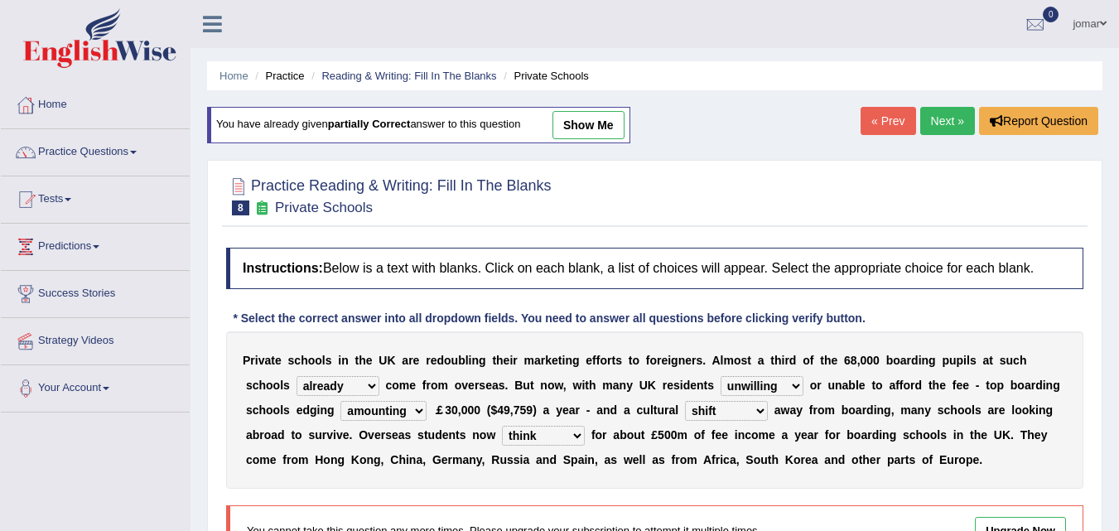
click at [592, 125] on link "show me" at bounding box center [589, 125] width 72 height 28
select select "realising"
select select "shatter"
select select "account"
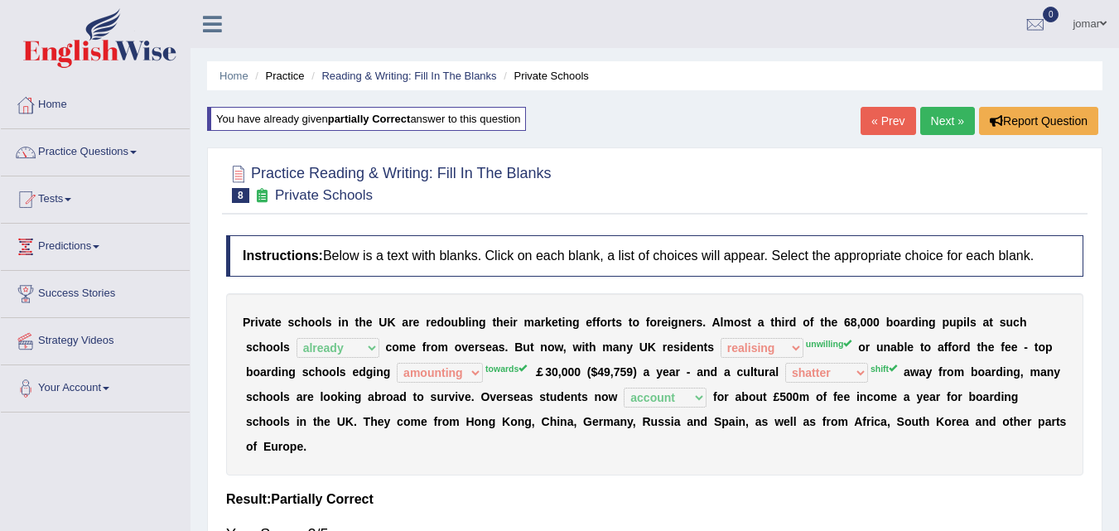
click at [940, 123] on link "Next »" at bounding box center [948, 121] width 55 height 28
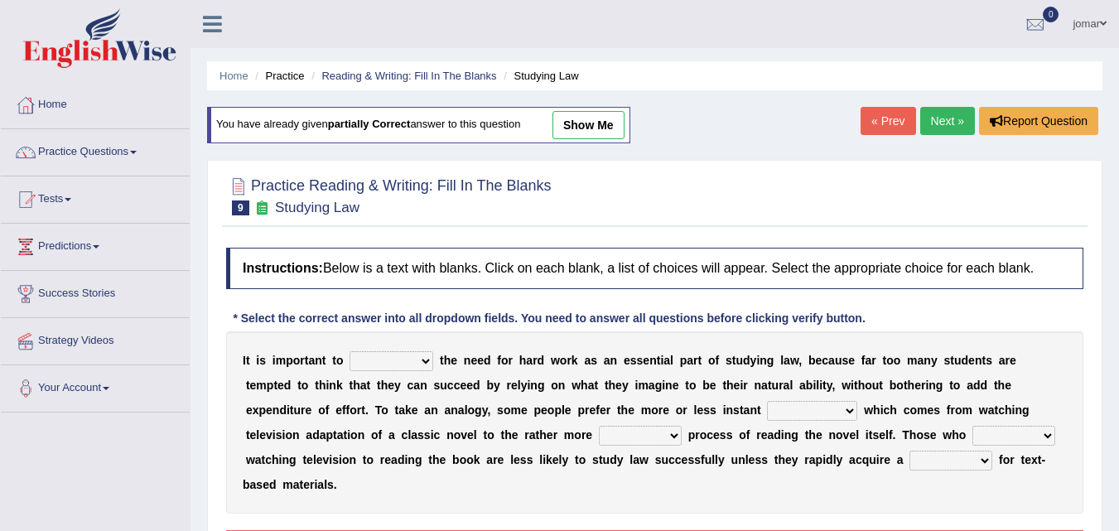
click at [372, 365] on select "emphasise criticise adjust replicate" at bounding box center [392, 361] width 84 height 20
click at [399, 351] on div "I t i s i m p o r t a n t t o emphasise criticise adjust replicate t h e n e e …" at bounding box center [655, 422] width 858 height 182
click at [418, 361] on select "emphasise criticise adjust replicate" at bounding box center [392, 361] width 84 height 20
click at [406, 359] on select "emphasise criticise adjust replicate" at bounding box center [392, 361] width 84 height 20
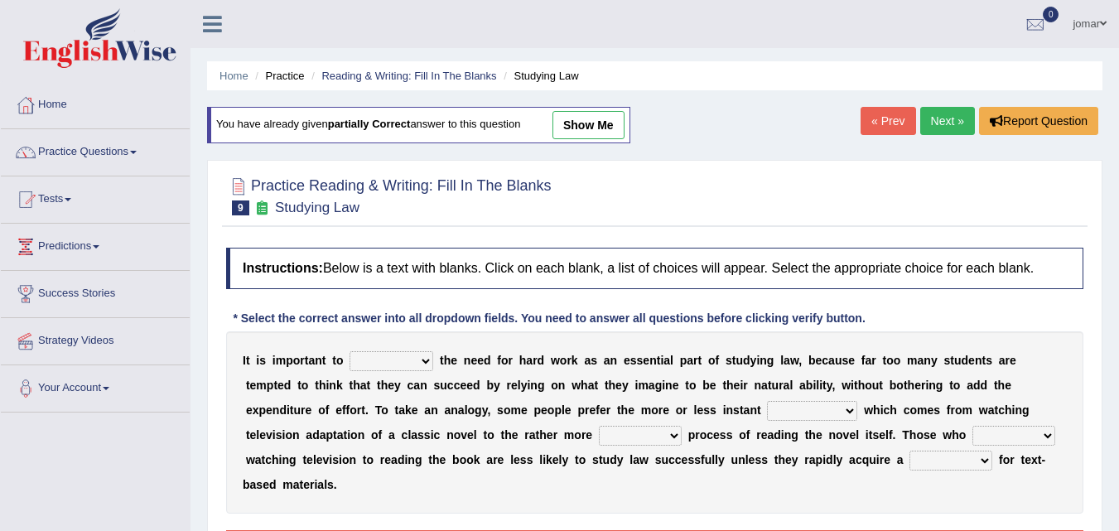
click at [388, 357] on select "emphasise criticise adjust replicate" at bounding box center [392, 361] width 84 height 20
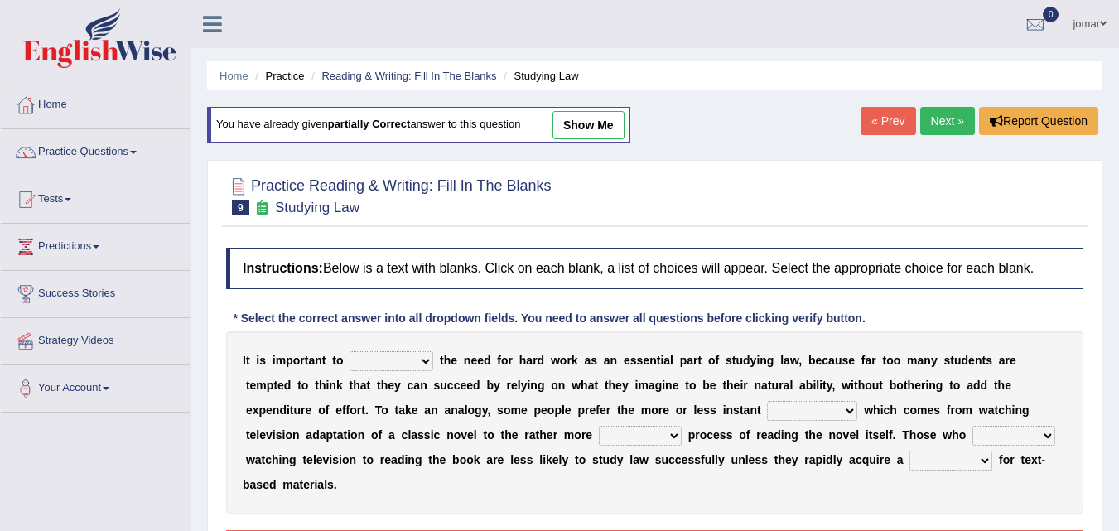
click at [388, 357] on select "emphasise criticise adjust replicate" at bounding box center [392, 361] width 84 height 20
click at [215, 464] on div "Practice Reading & Writing: Fill In The Blanks 9 Studying Law Instructions: Bel…" at bounding box center [655, 386] width 896 height 452
click at [381, 359] on select "emphasise criticise adjust replicate" at bounding box center [392, 361] width 84 height 20
click at [420, 362] on select "emphasise criticise adjust replicate" at bounding box center [392, 361] width 84 height 20
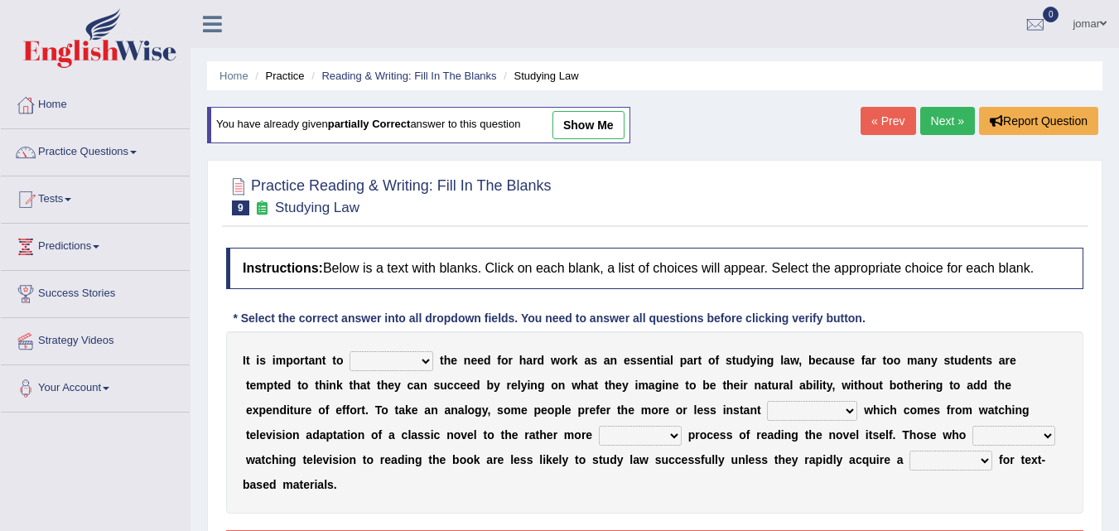
click at [419, 358] on select "emphasise criticise adjust replicate" at bounding box center [392, 361] width 84 height 20
click at [418, 364] on select "emphasise criticise adjust replicate" at bounding box center [392, 361] width 84 height 20
click at [214, 390] on div "Practice Reading & Writing: Fill In The Blanks 9 Studying Law Instructions: Bel…" at bounding box center [655, 386] width 896 height 452
click at [392, 355] on select "emphasise criticise adjust replicate" at bounding box center [392, 361] width 84 height 20
select select "emphasise"
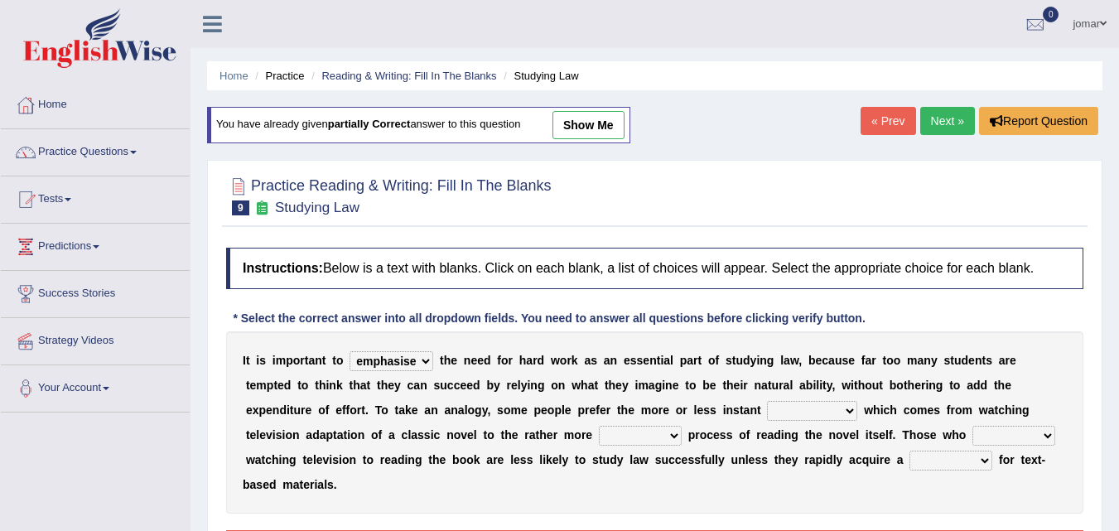
click at [350, 351] on select "emphasise criticise adjust replicate" at bounding box center [392, 361] width 84 height 20
click at [790, 413] on select "satisfaction reaction gratification adjusted" at bounding box center [812, 411] width 90 height 20
select select "reaction"
click at [767, 401] on select "satisfaction reaction gratification adjusted" at bounding box center [812, 411] width 90 height 20
click at [623, 434] on select "fulfilling laborious acquire broken" at bounding box center [640, 436] width 83 height 20
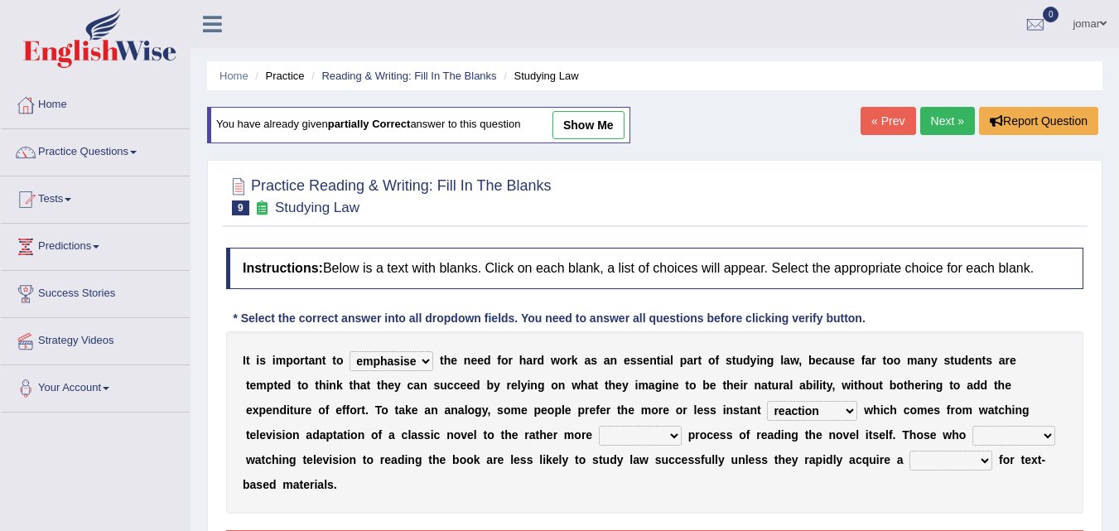
select select "laborious"
click at [599, 426] on select "fulfilling laborious acquire broken" at bounding box center [640, 436] width 83 height 20
click at [1009, 431] on select "refer prefer stuff knot" at bounding box center [1014, 436] width 83 height 20
select select "prefer"
click at [973, 426] on select "refer prefer stuff knot" at bounding box center [1014, 436] width 83 height 20
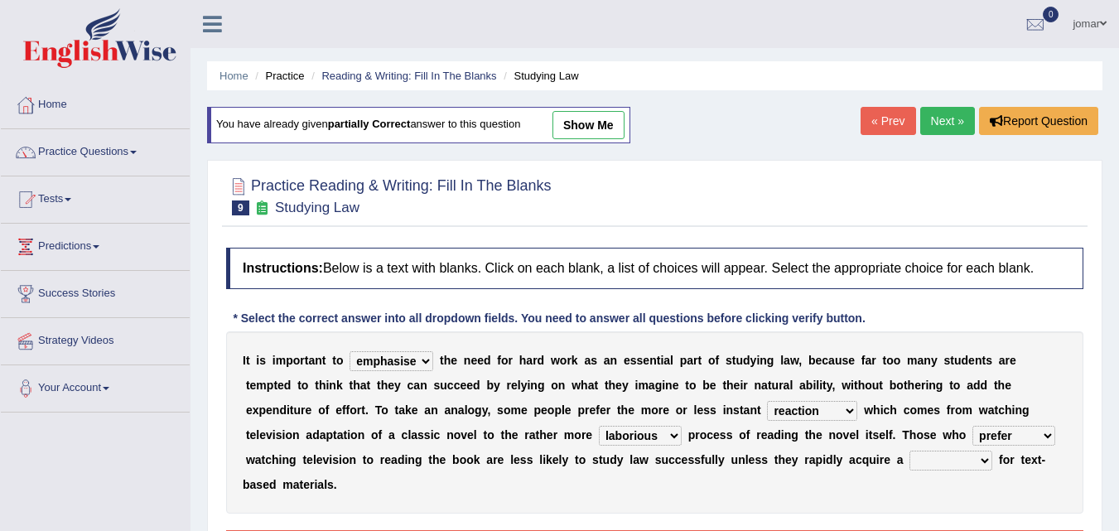
click at [919, 457] on select "judgement waste taste set" at bounding box center [951, 461] width 83 height 20
click at [910, 451] on select "judgement waste taste set" at bounding box center [951, 461] width 83 height 20
click at [587, 123] on link "show me" at bounding box center [589, 125] width 72 height 28
select select "waste"
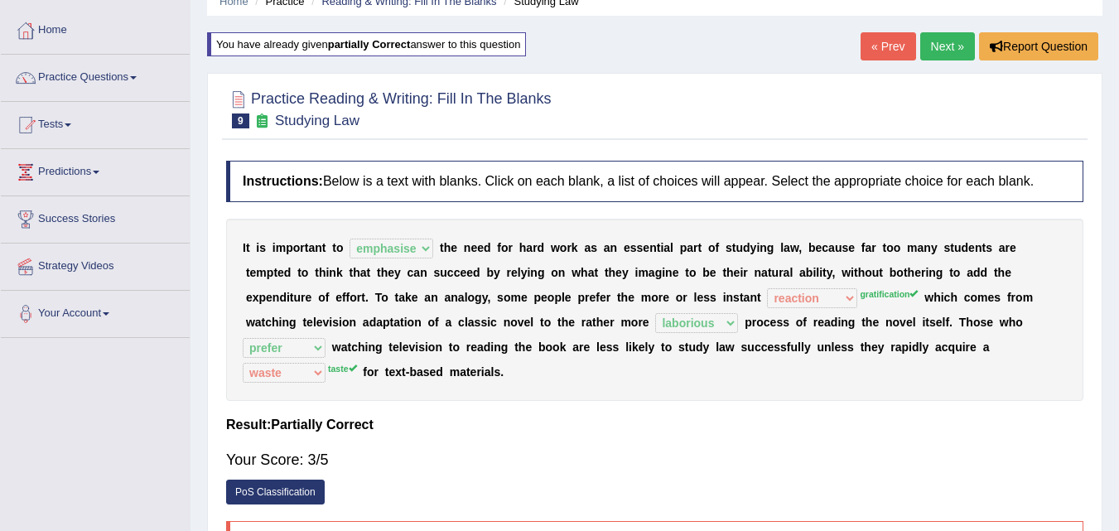
scroll to position [99, 0]
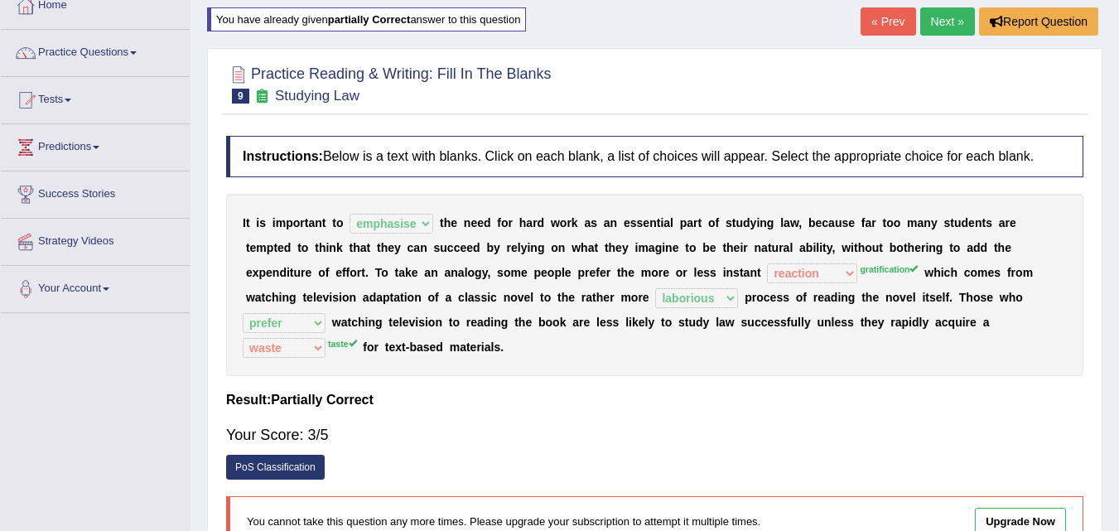
click at [946, 28] on link "Next »" at bounding box center [948, 21] width 55 height 28
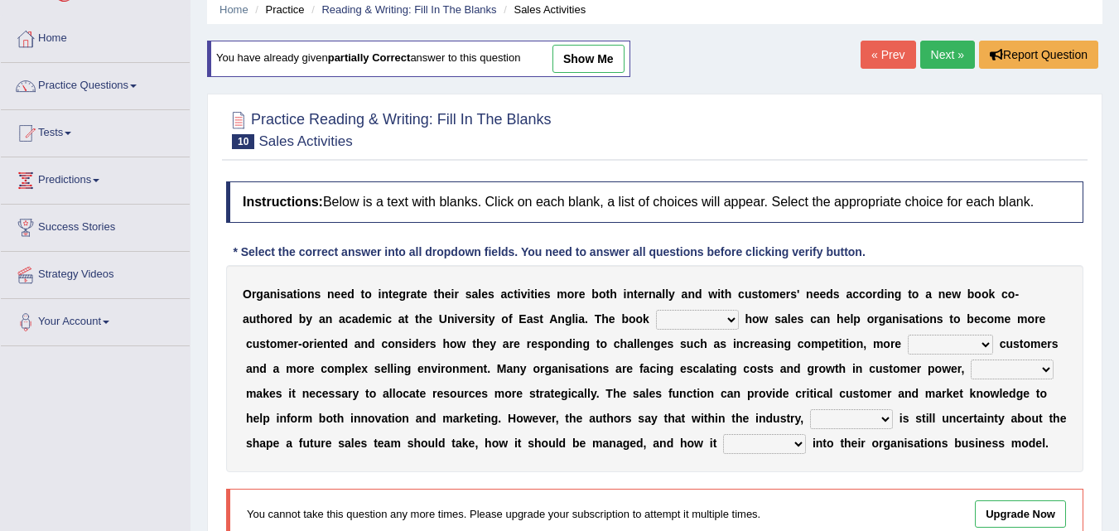
drag, startPoint x: 1129, startPoint y: 254, endPoint x: 1131, endPoint y: 285, distance: 30.8
click at [1119, 290] on html "Toggle navigation Home Practice Questions Speaking Practice Read Aloud Repeat S…" at bounding box center [559, 199] width 1119 height 531
